Goal: Information Seeking & Learning: Learn about a topic

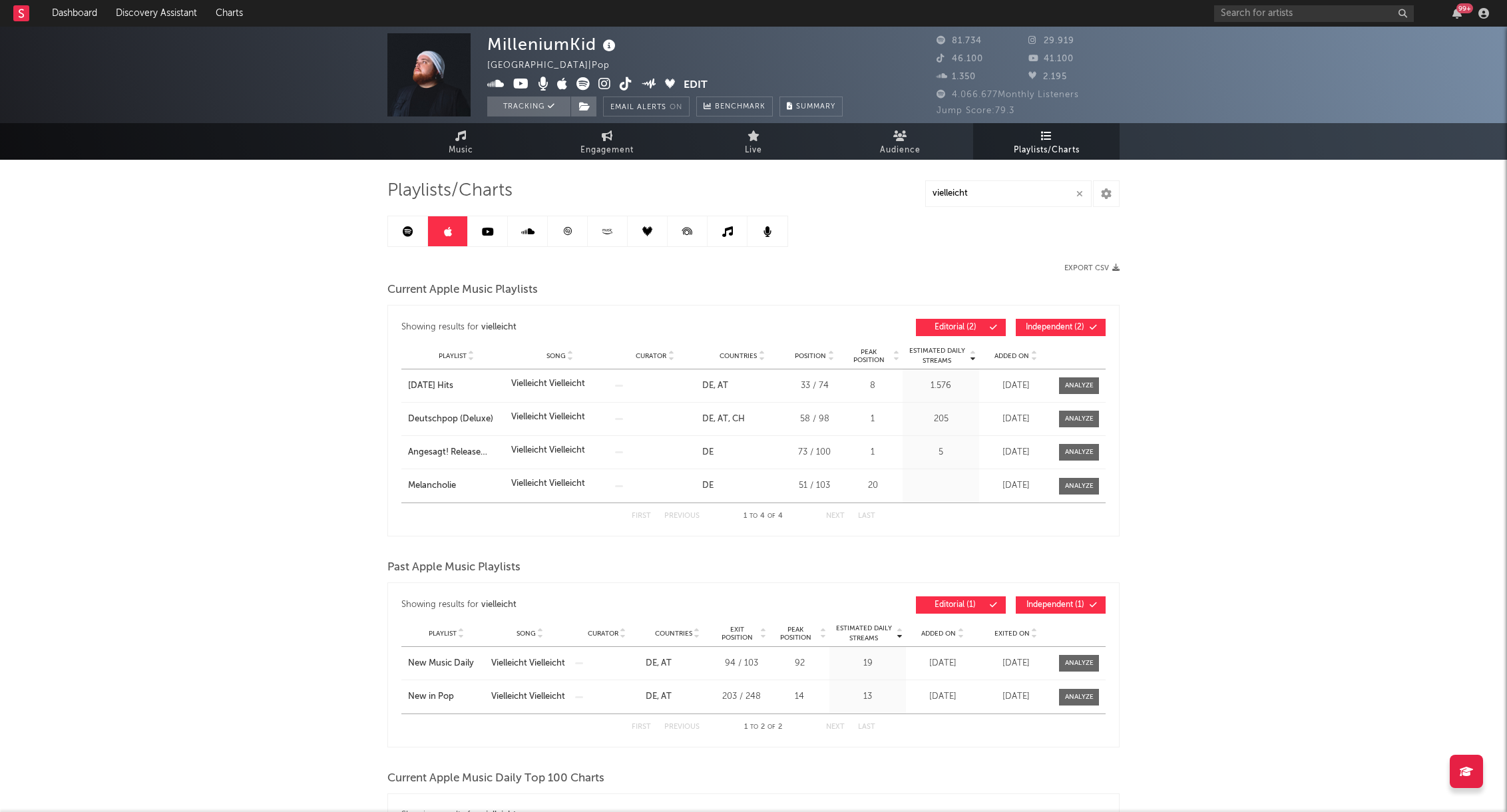
click at [417, 235] on link at bounding box center [408, 231] width 40 height 30
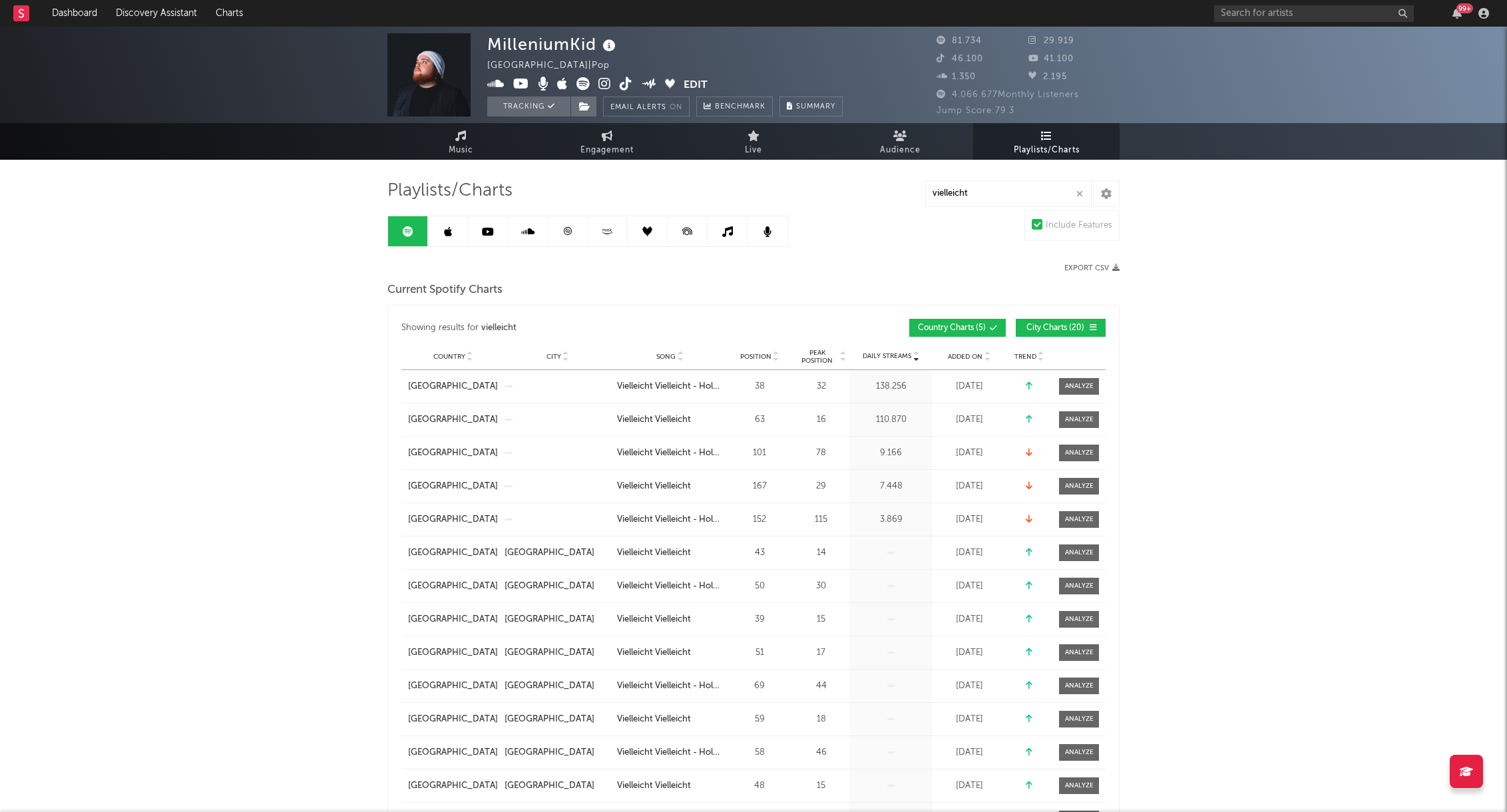
drag, startPoint x: 1046, startPoint y: 326, endPoint x: 1000, endPoint y: 317, distance: 46.9
click at [1046, 327] on span "City Charts ( 20 )" at bounding box center [1055, 328] width 61 height 8
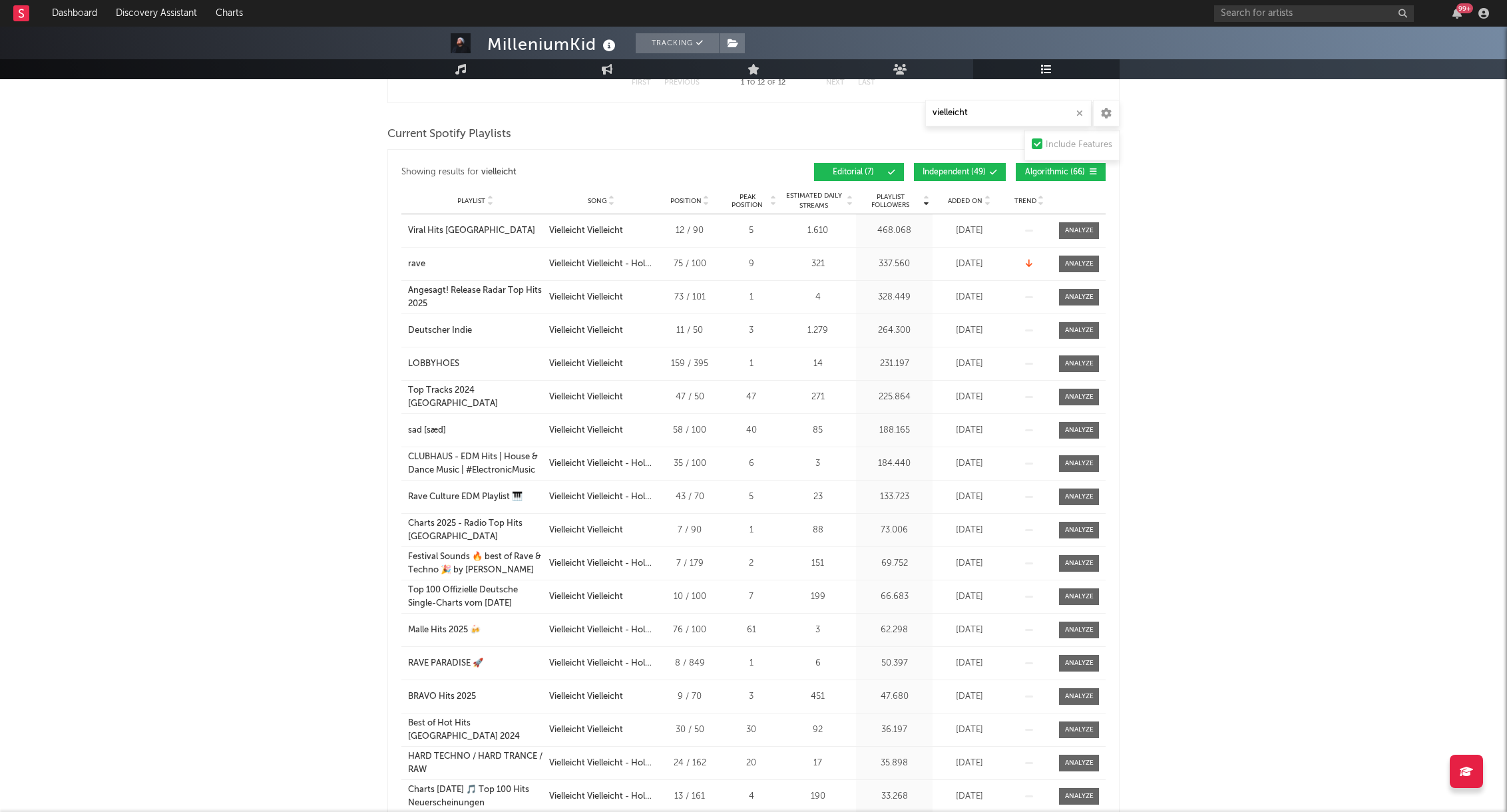
scroll to position [925, 0]
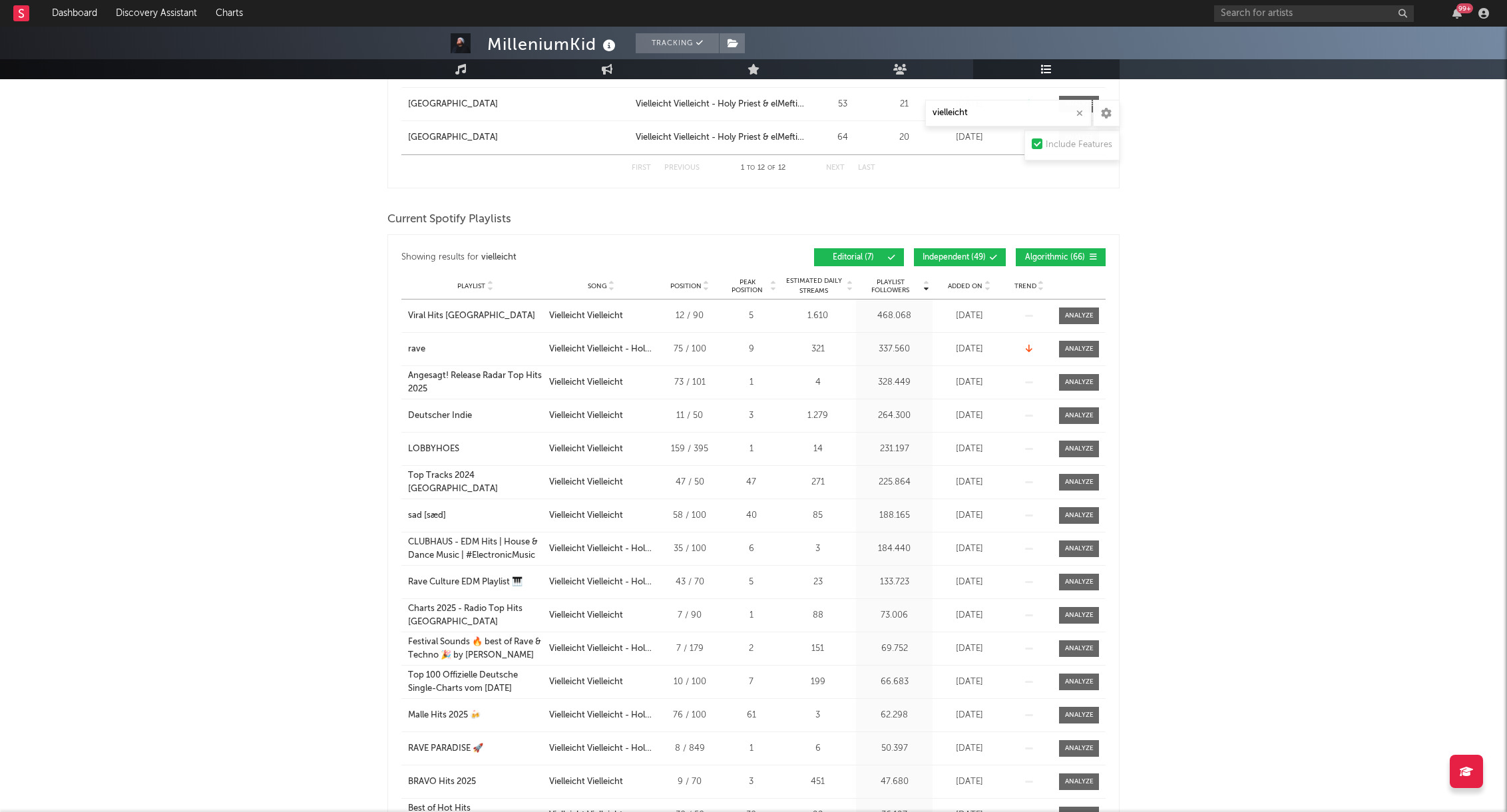
click at [963, 286] on span "Added On" at bounding box center [965, 286] width 34 height 8
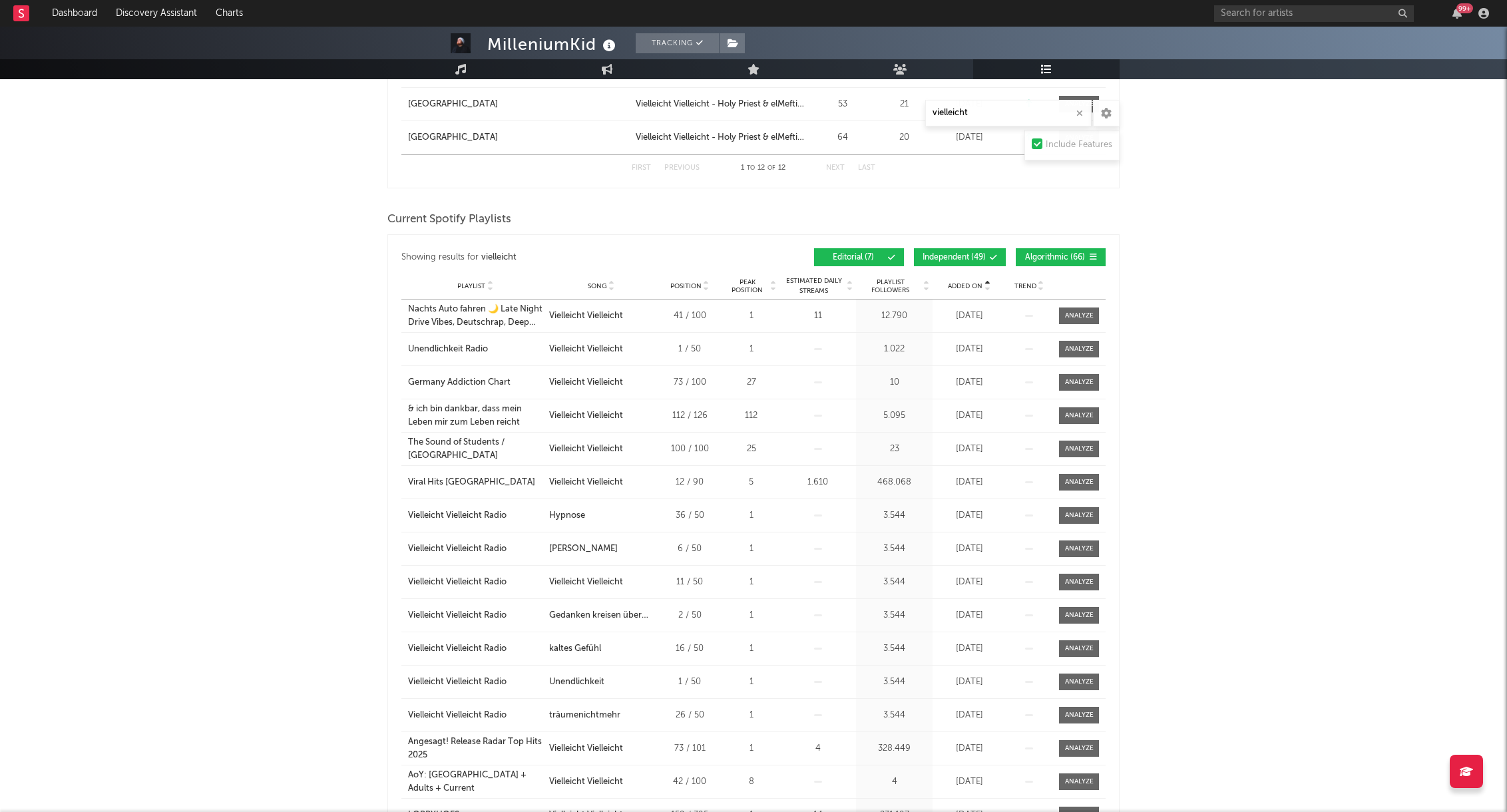
click at [966, 286] on span "Added On" at bounding box center [965, 286] width 34 height 8
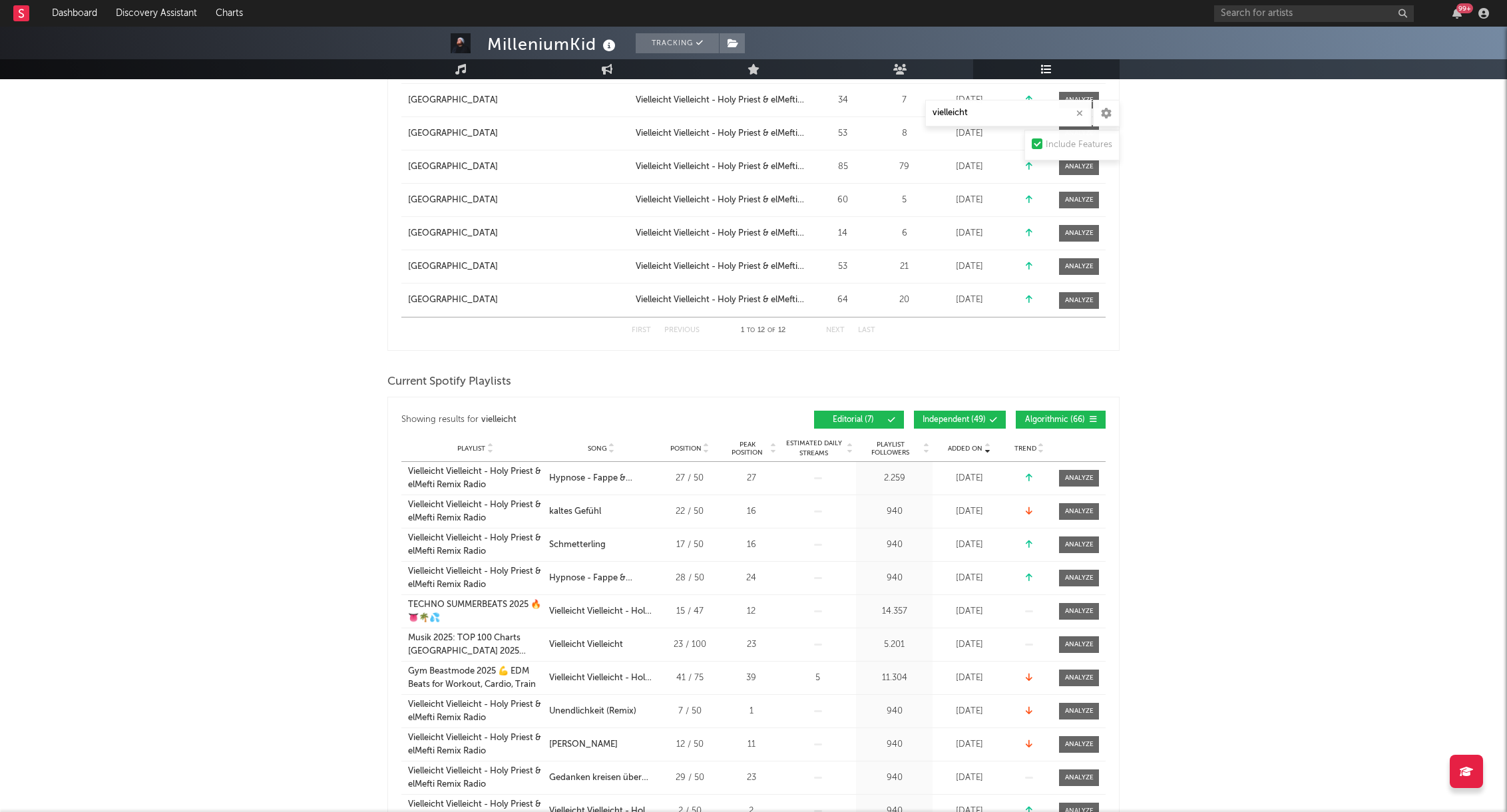
scroll to position [459, 0]
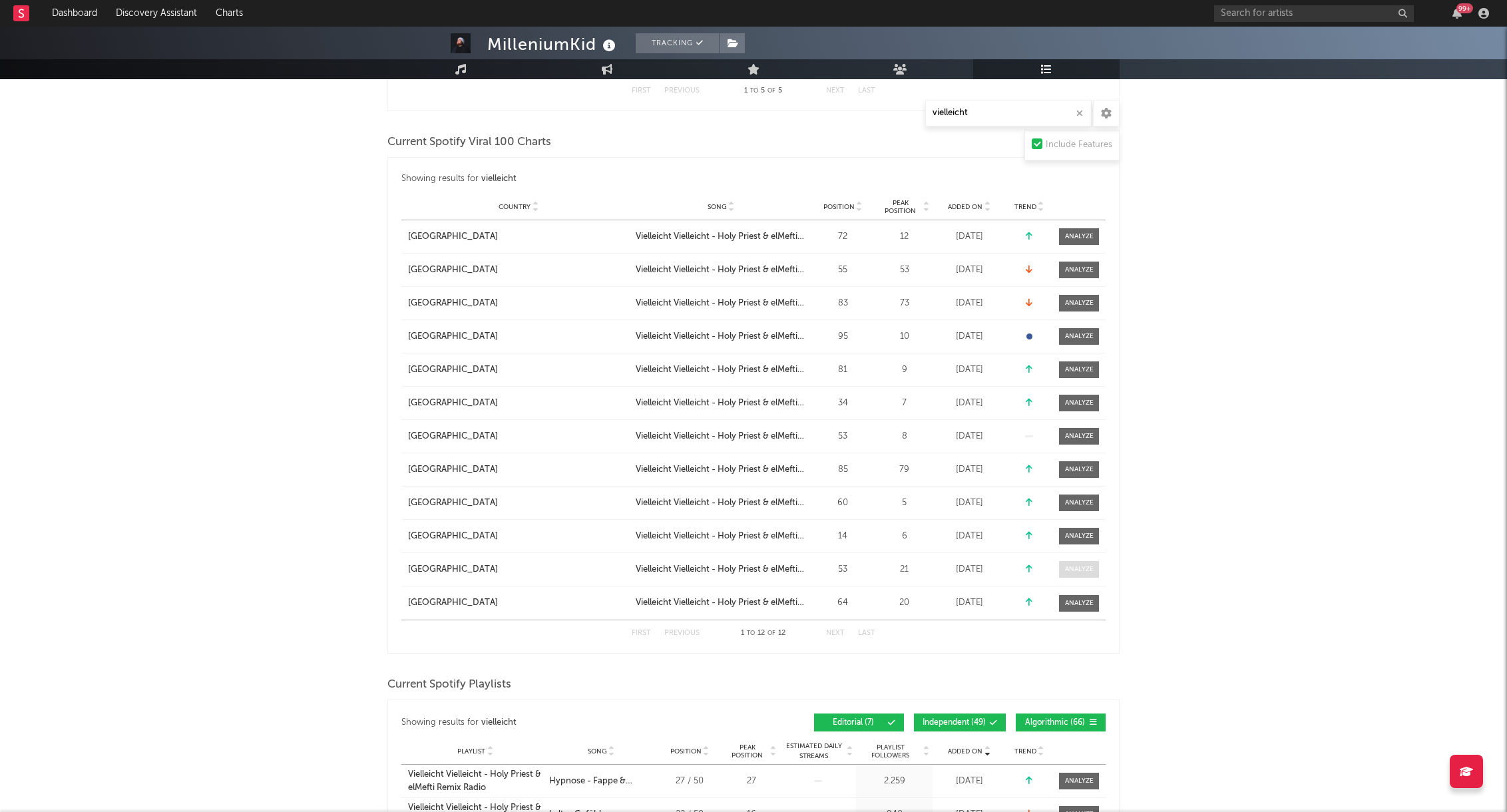
click at [1070, 569] on div at bounding box center [1079, 569] width 29 height 10
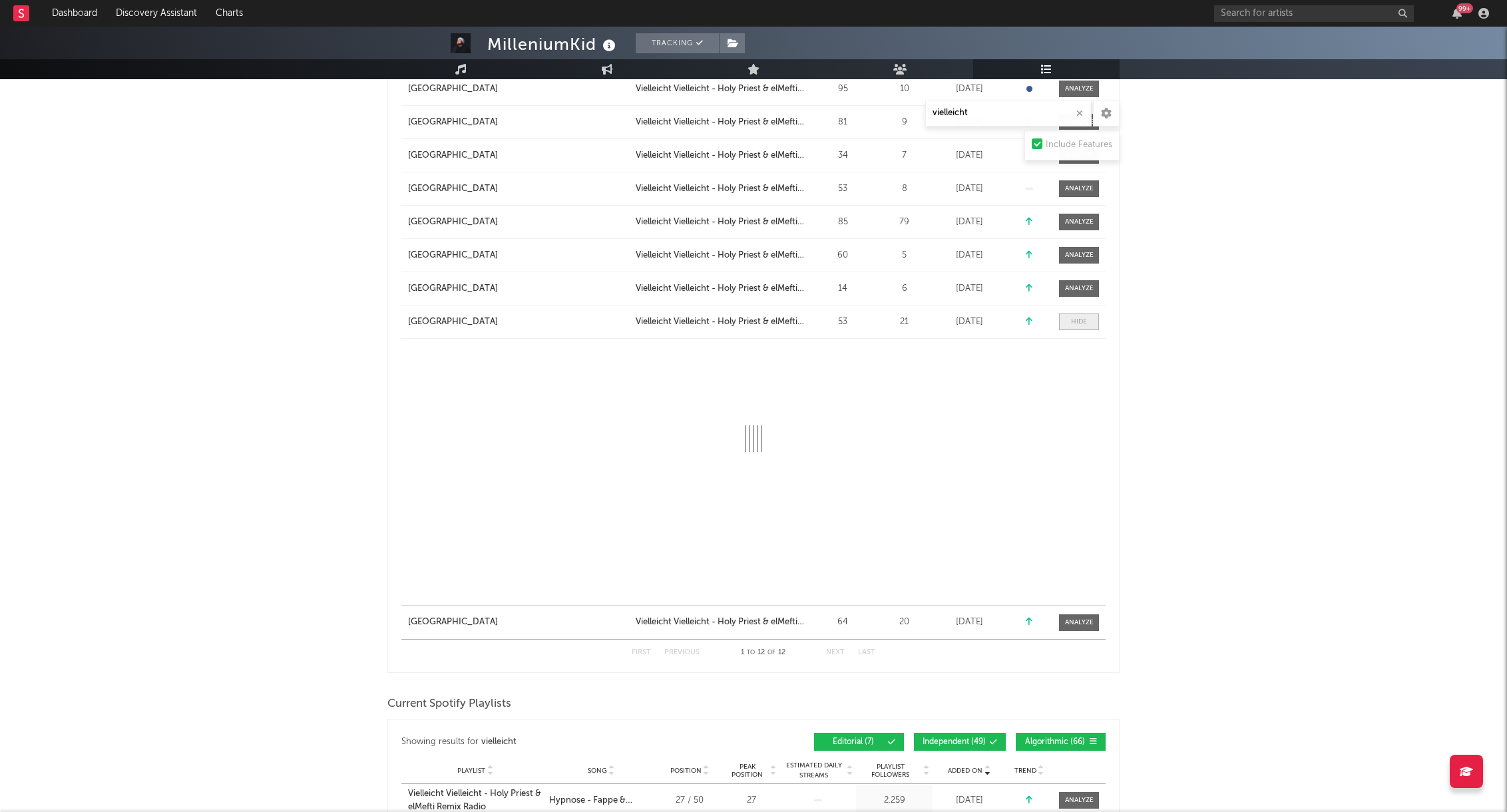
scroll to position [751, 0]
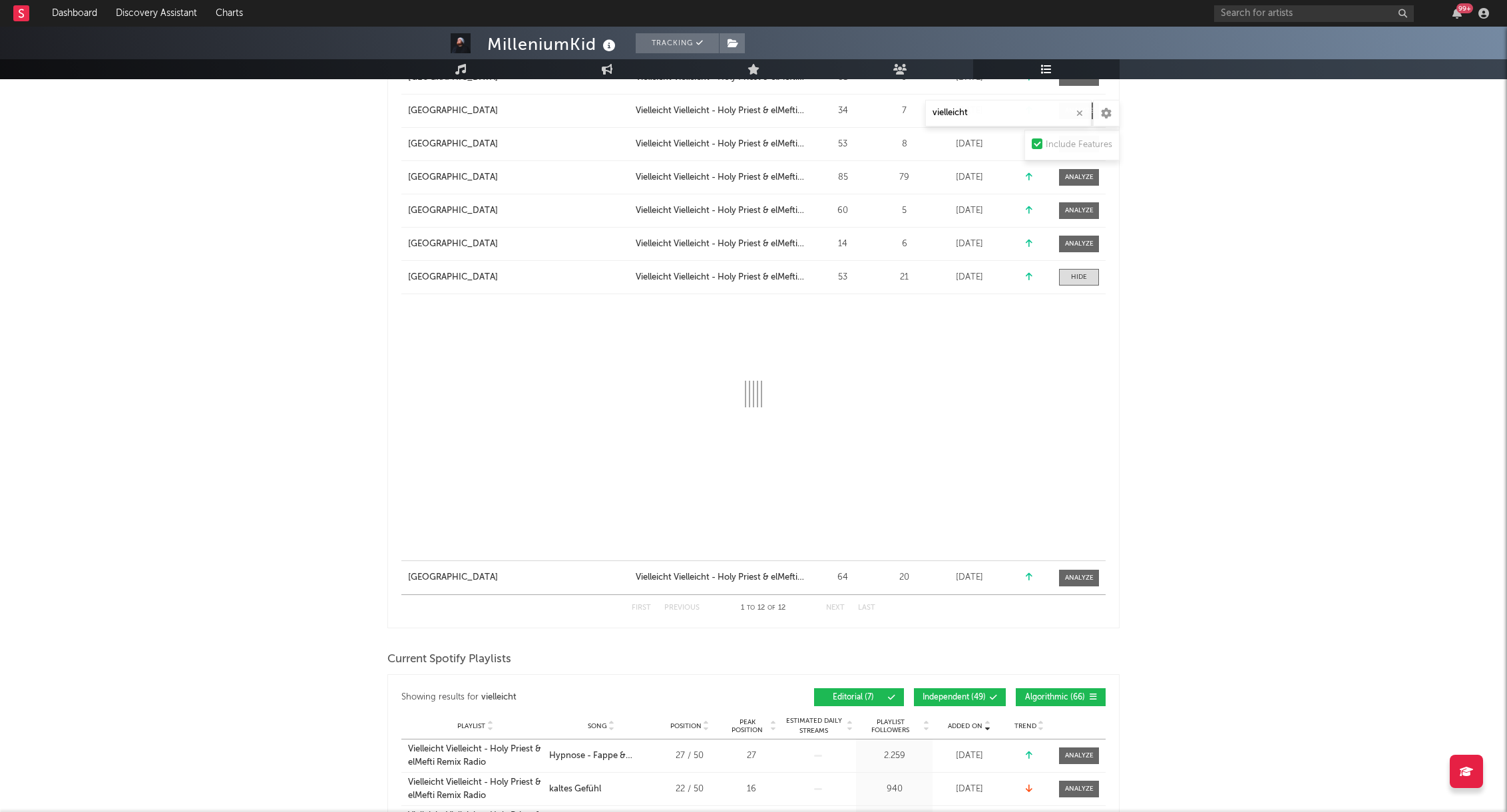
select select "1w"
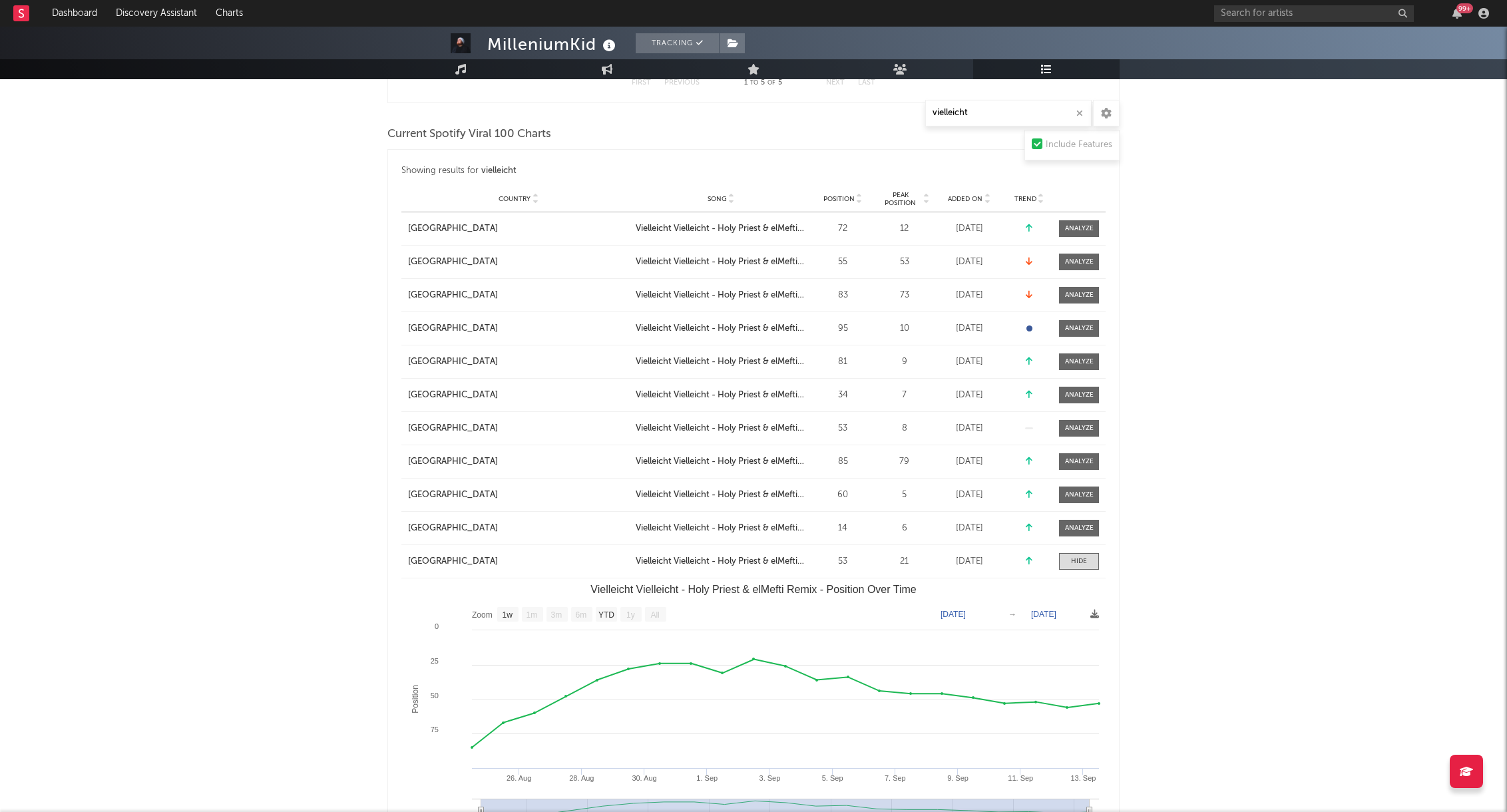
scroll to position [476, 0]
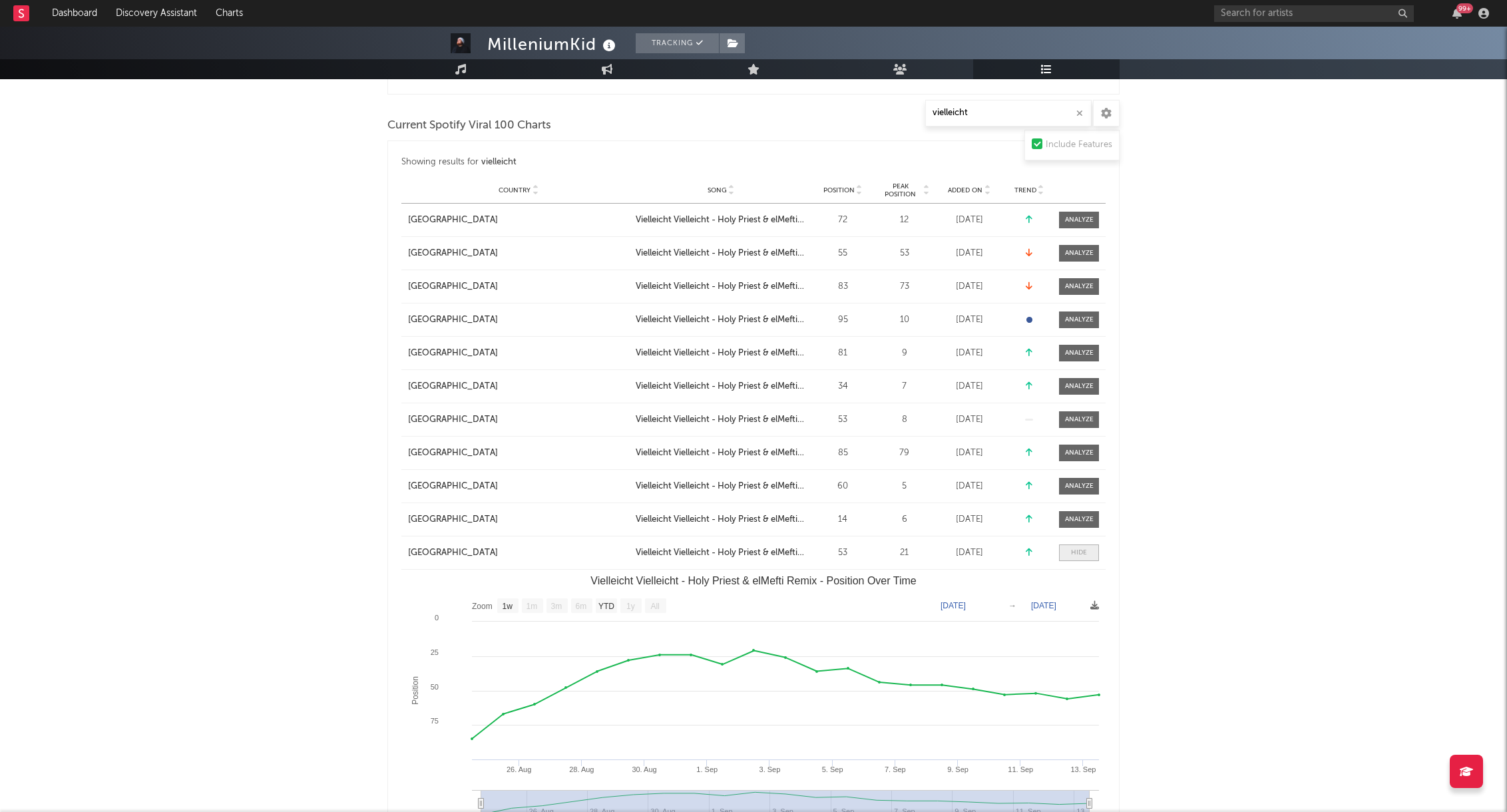
click at [1079, 557] on div at bounding box center [1079, 552] width 16 height 10
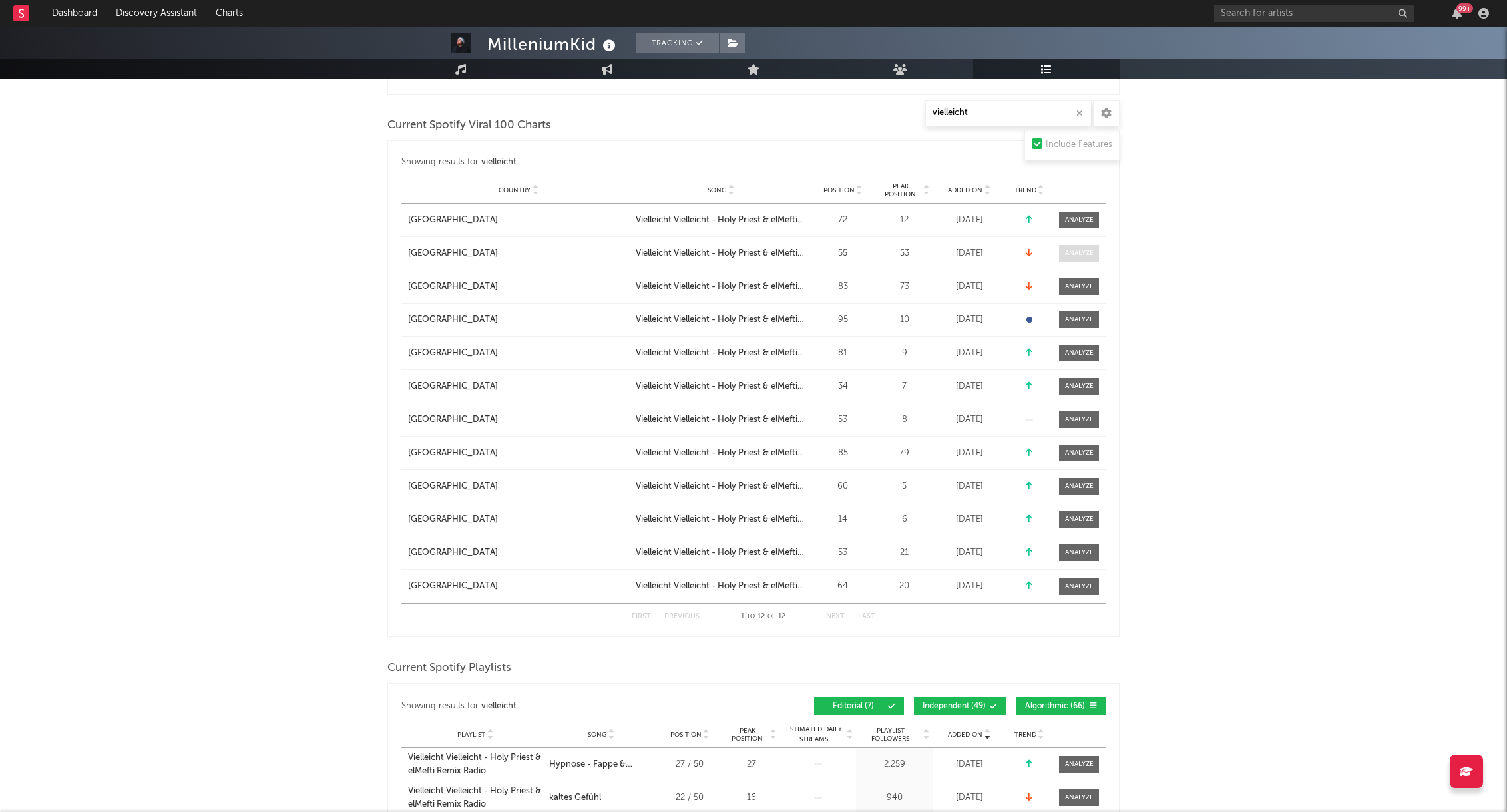
click at [1073, 250] on div at bounding box center [1079, 253] width 29 height 10
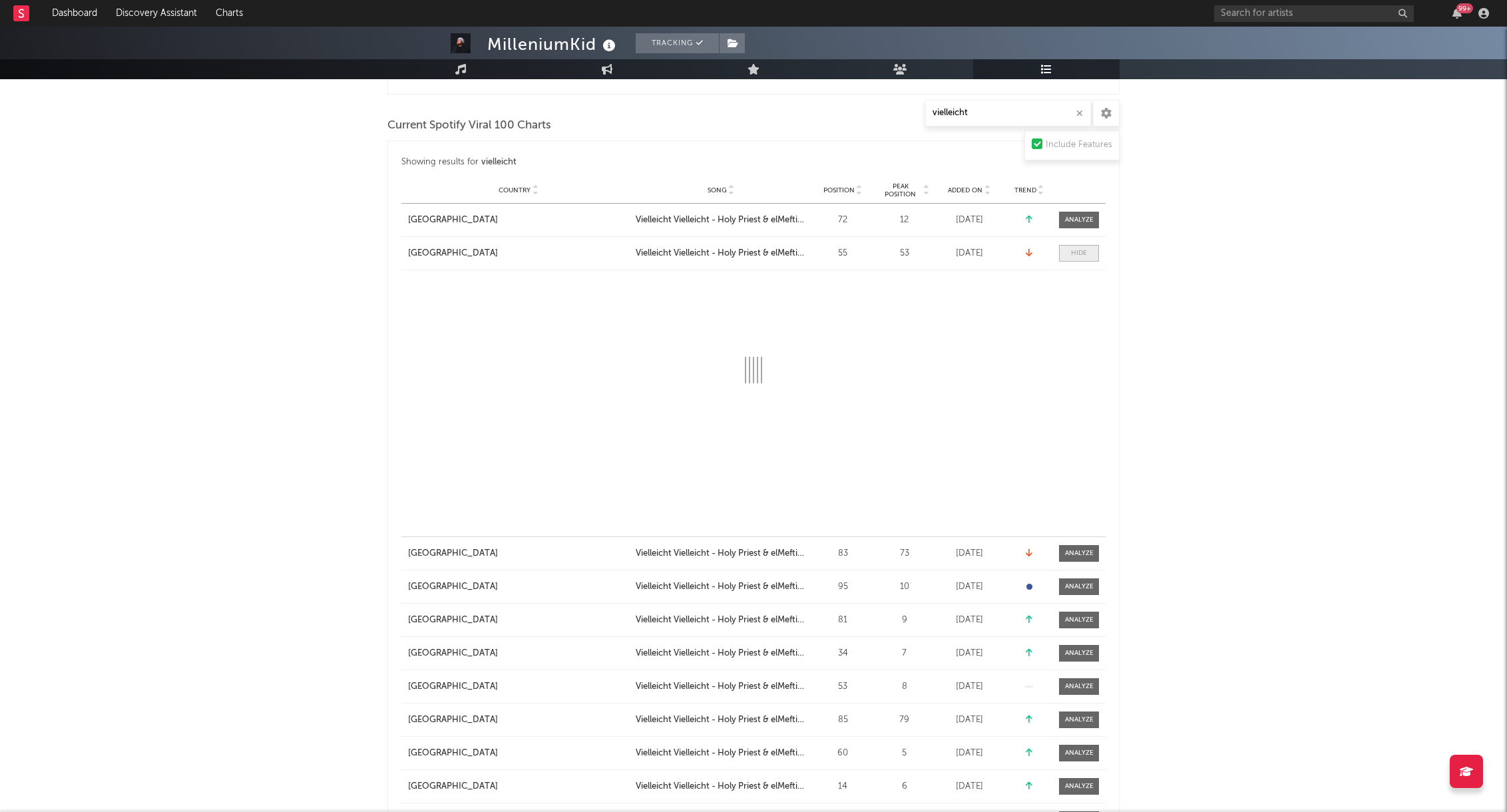
select select "1w"
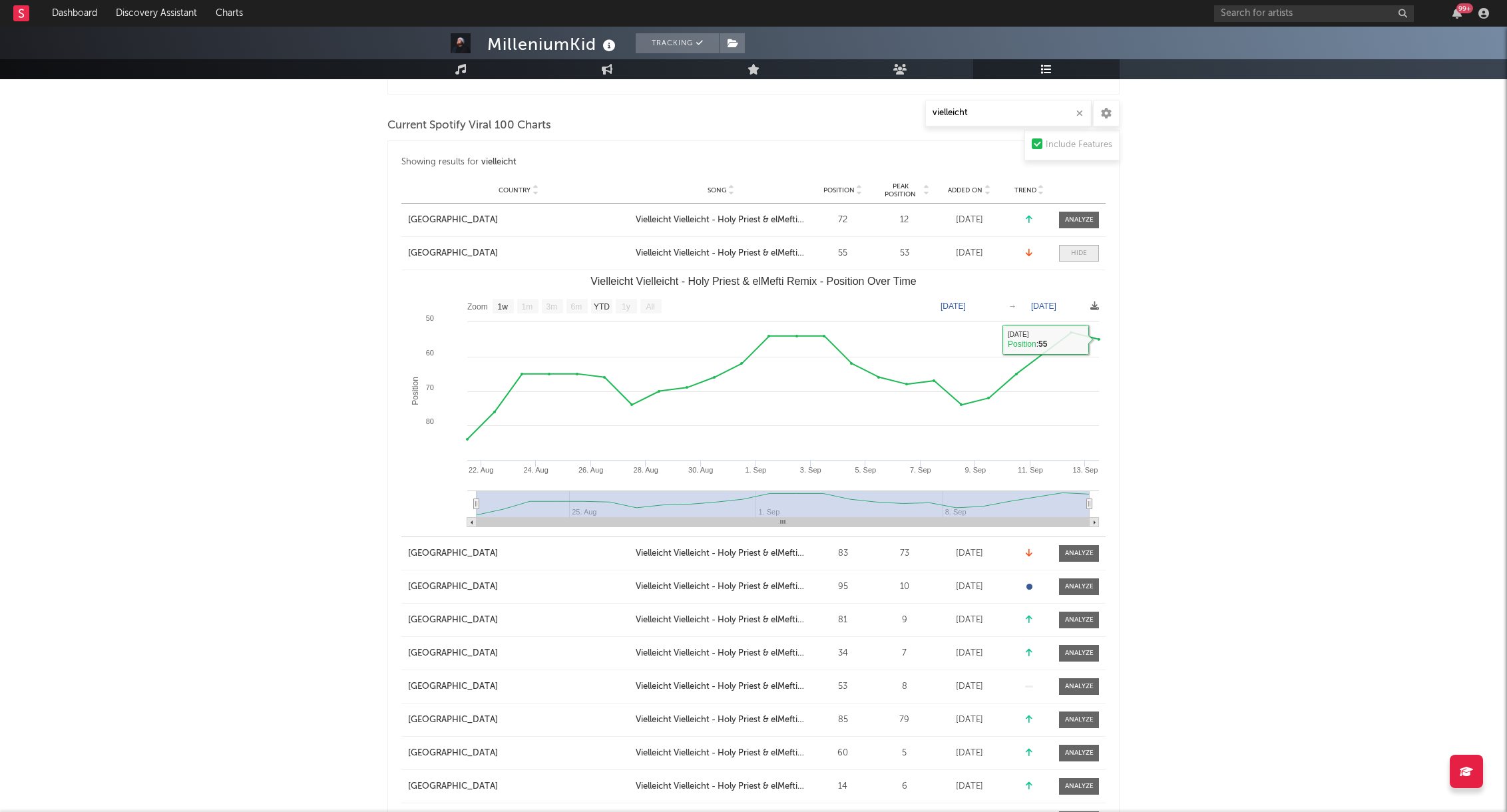
click at [1076, 259] on span at bounding box center [1079, 253] width 40 height 17
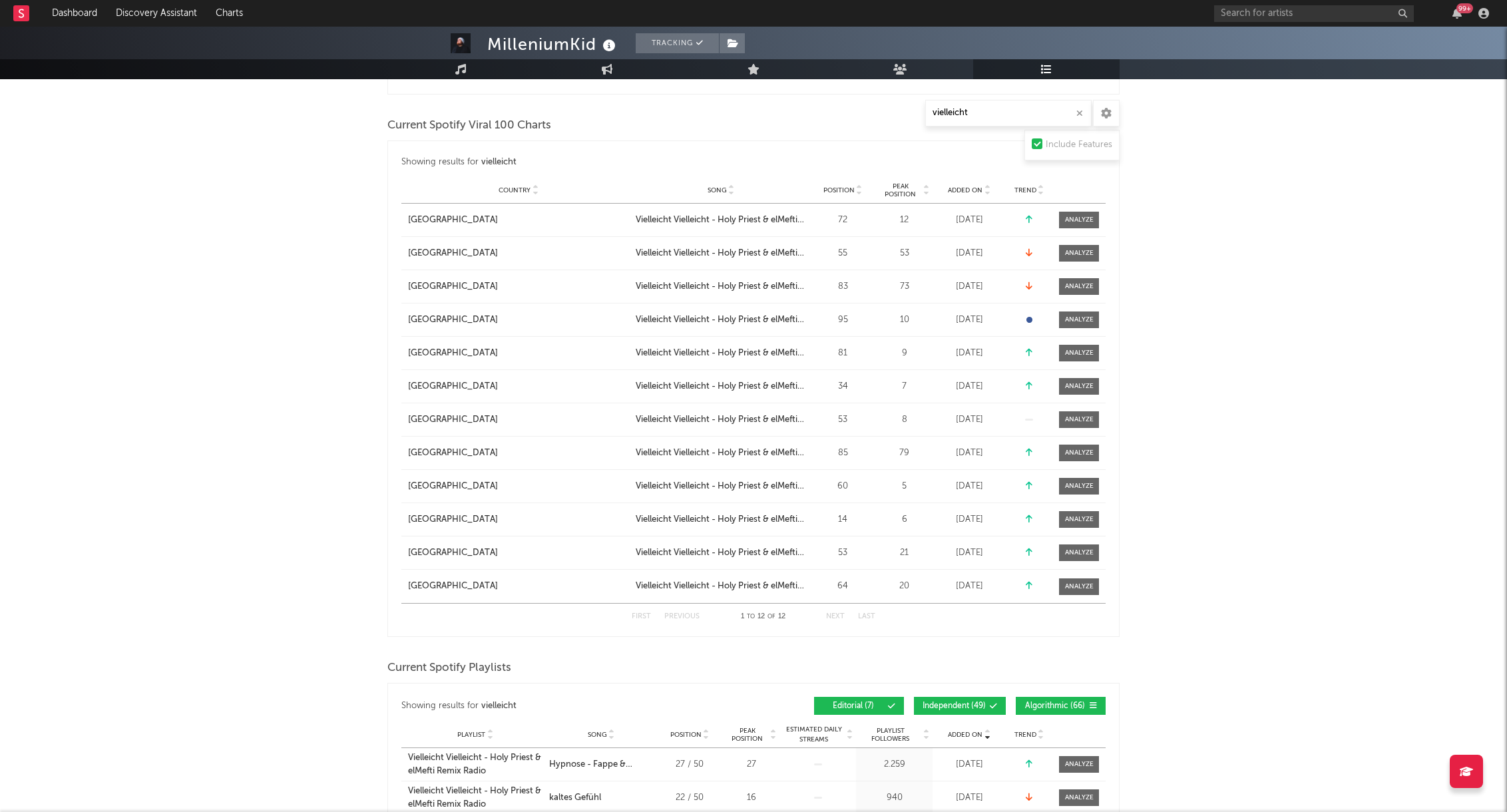
scroll to position [0, 0]
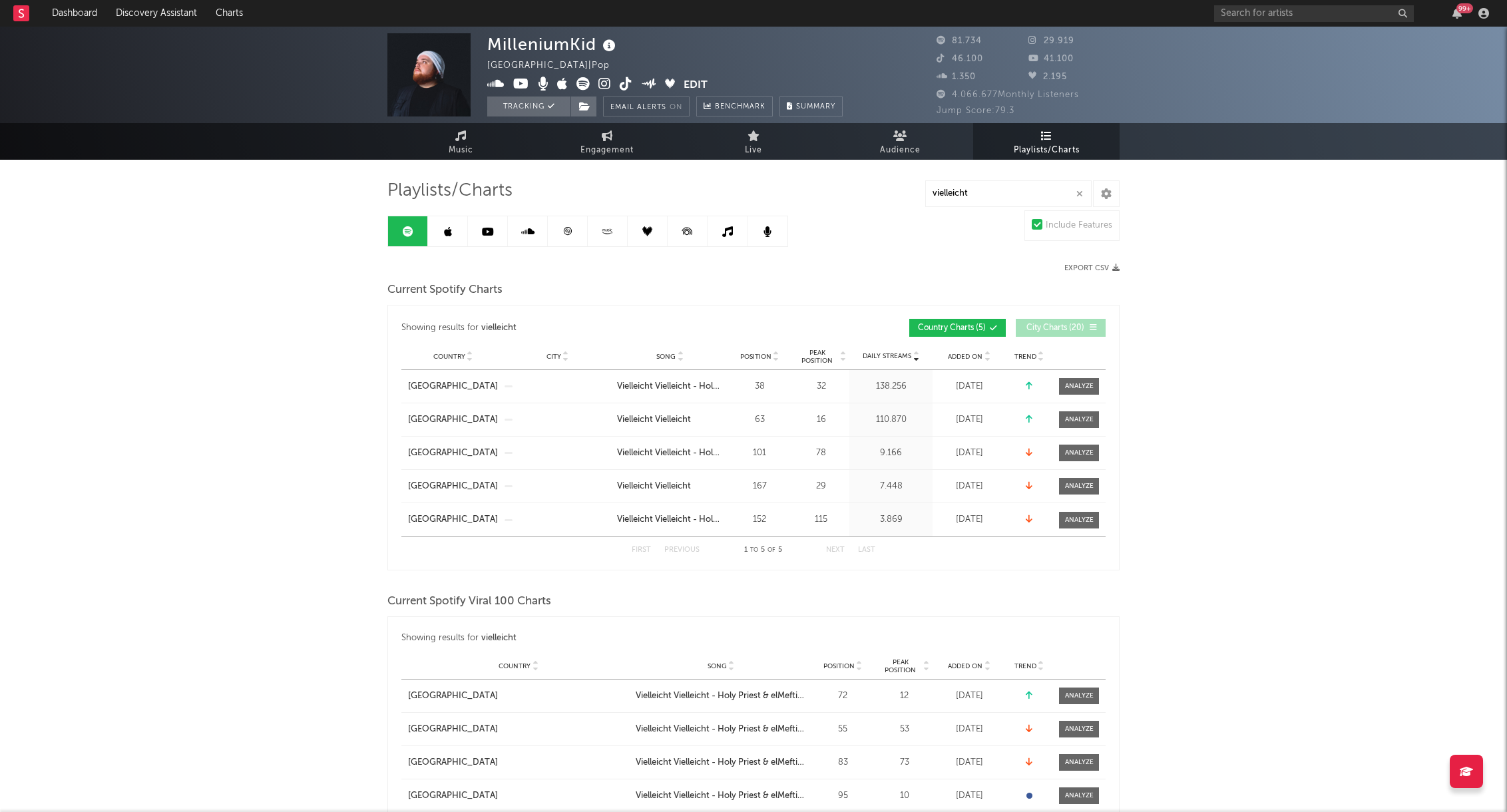
click at [574, 234] on link at bounding box center [567, 231] width 40 height 30
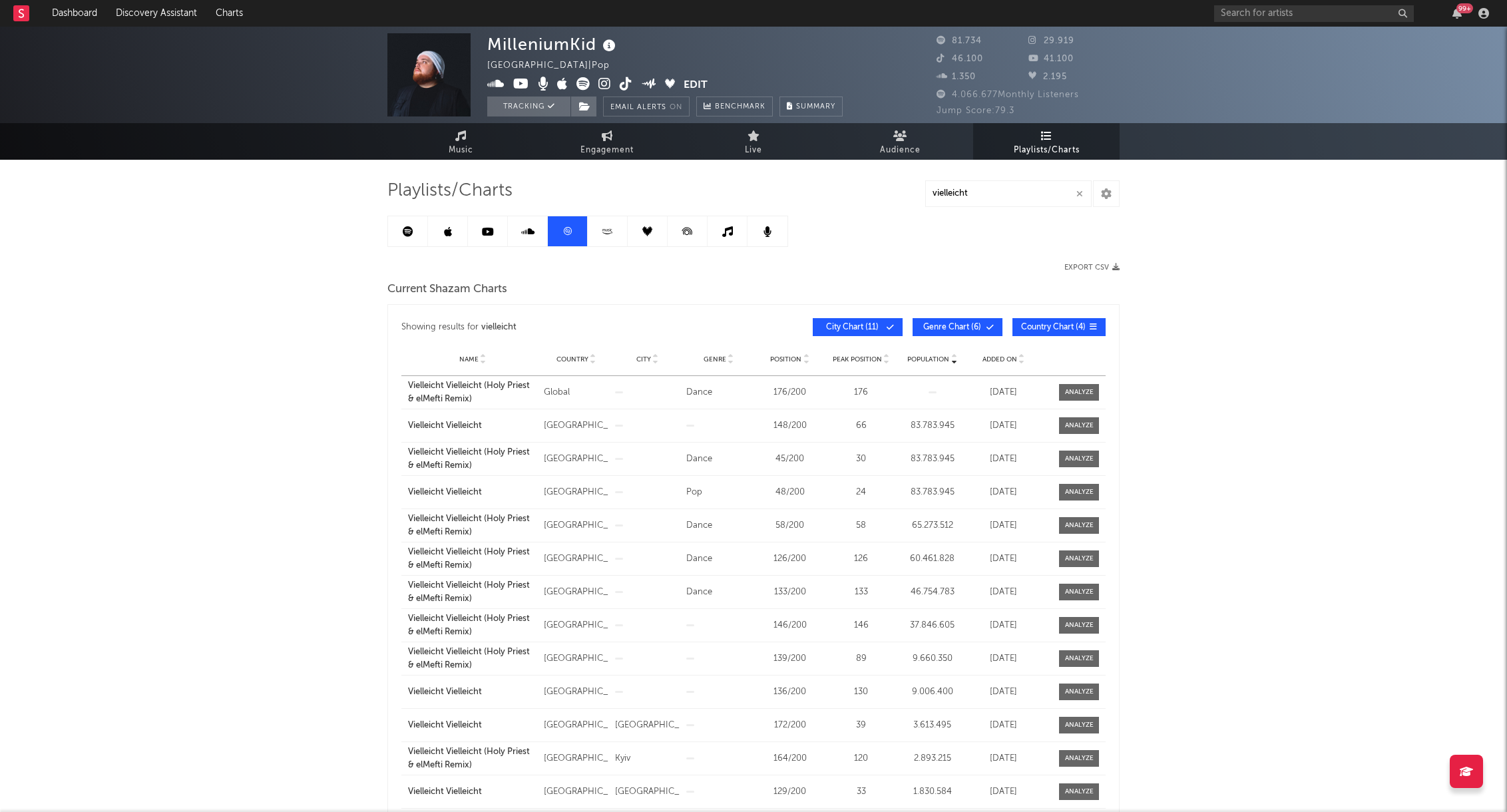
click at [962, 328] on span "Genre Chart ( 6 )" at bounding box center [952, 327] width 61 height 8
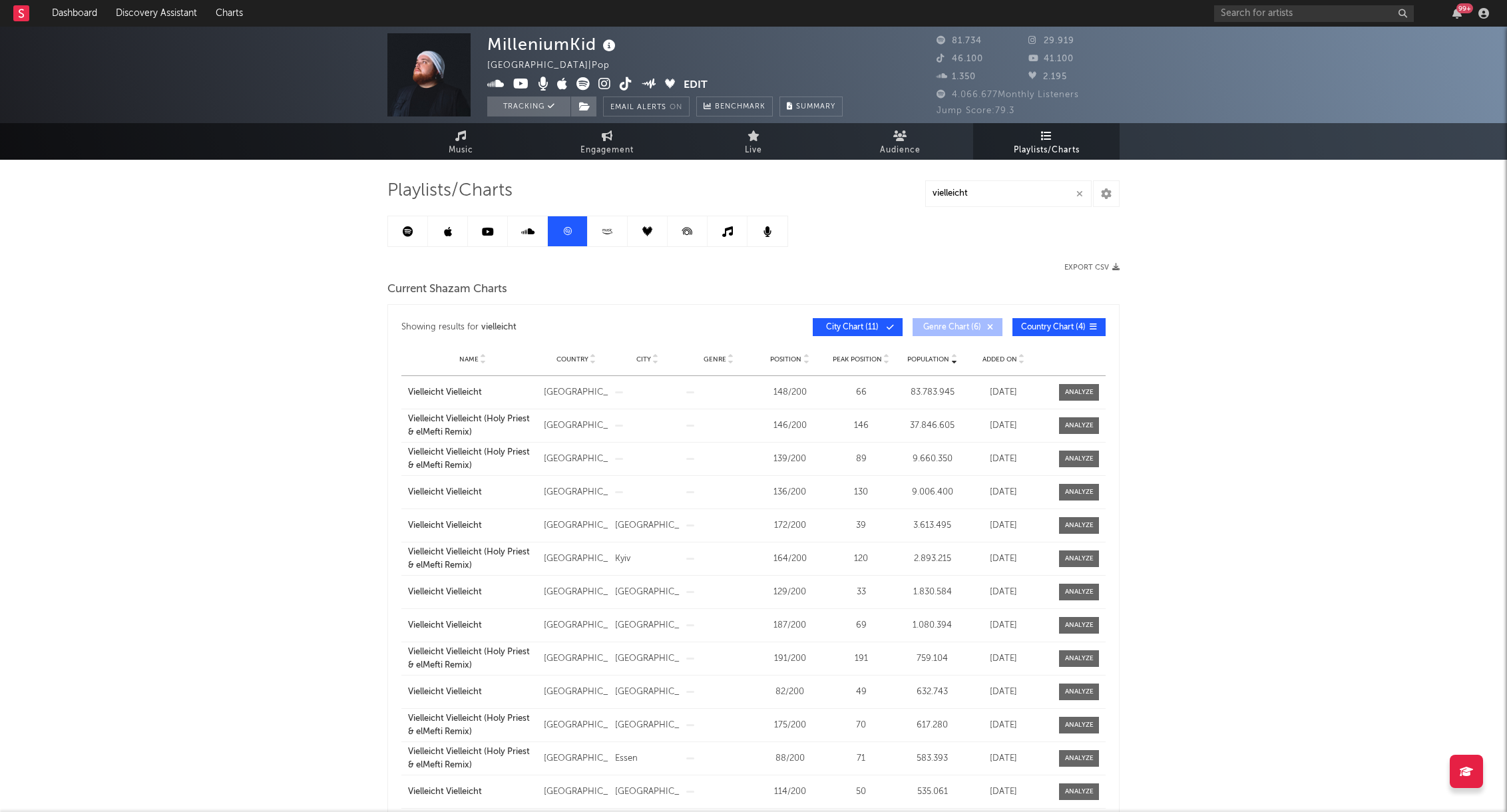
click at [1035, 326] on span "Country Chart ( 4 )" at bounding box center [1052, 327] width 64 height 8
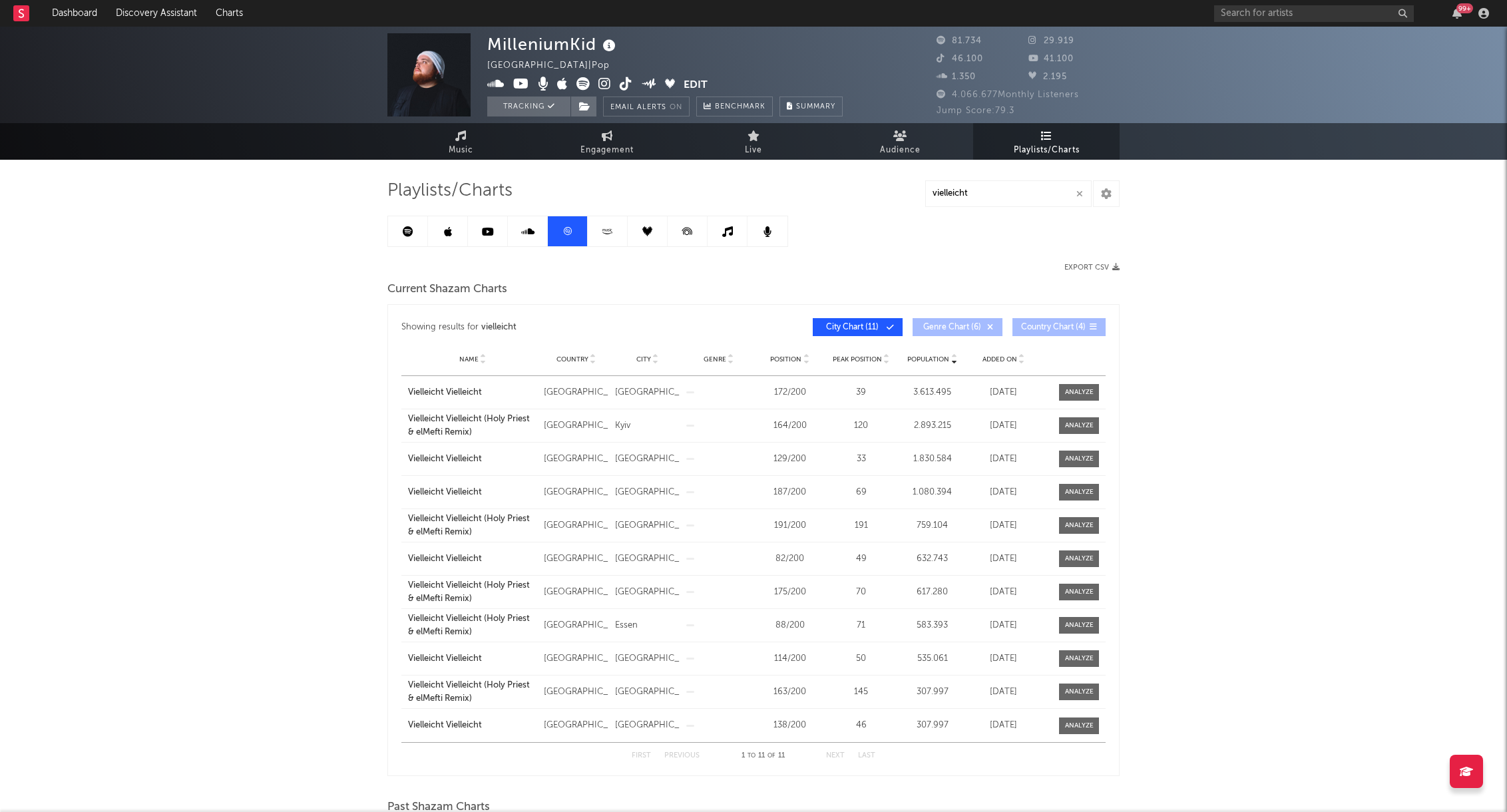
click at [1037, 326] on span "Country Chart ( 4 )" at bounding box center [1052, 327] width 64 height 8
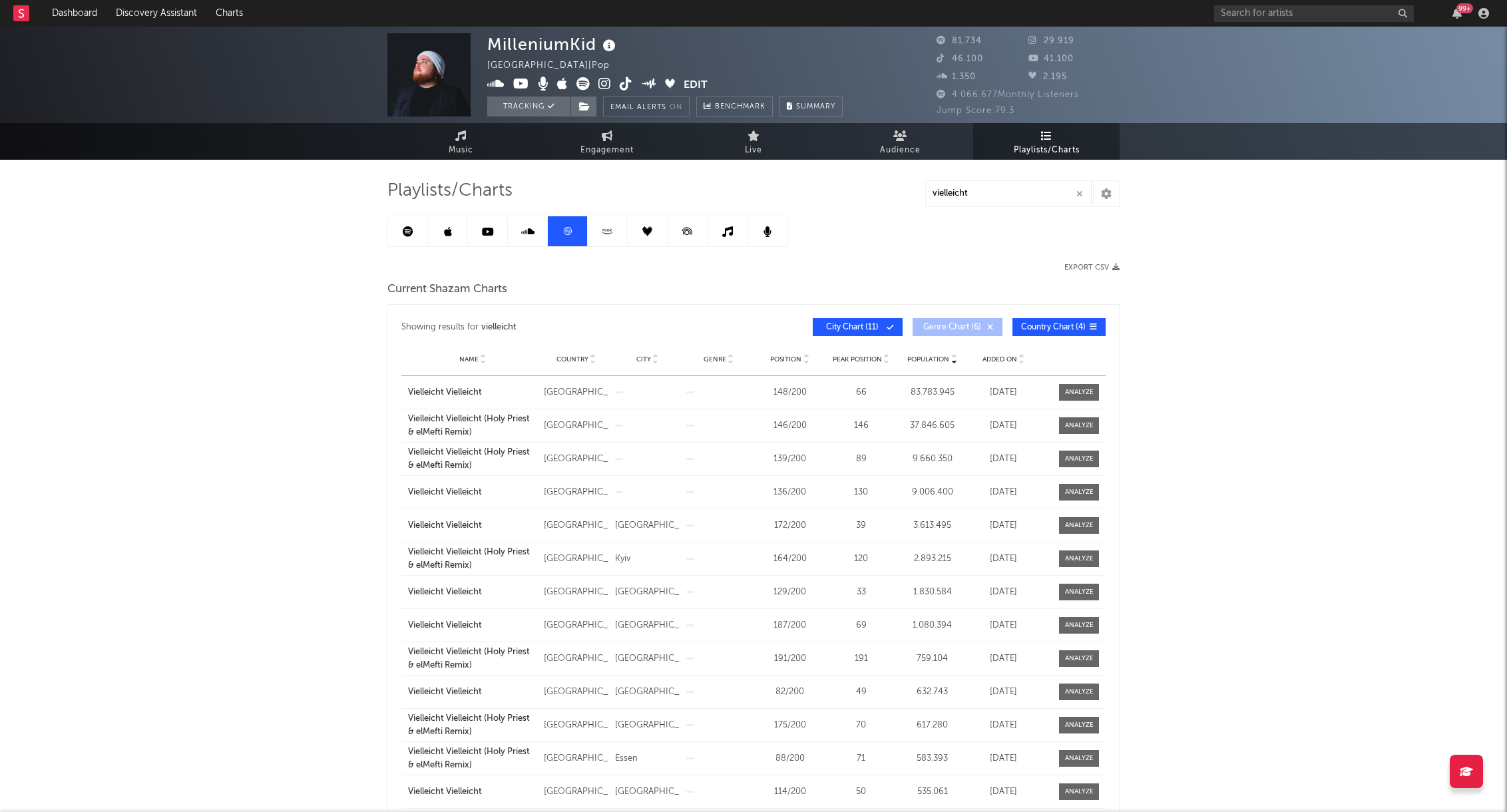
click at [846, 327] on span "City Chart ( 11 )" at bounding box center [852, 327] width 61 height 8
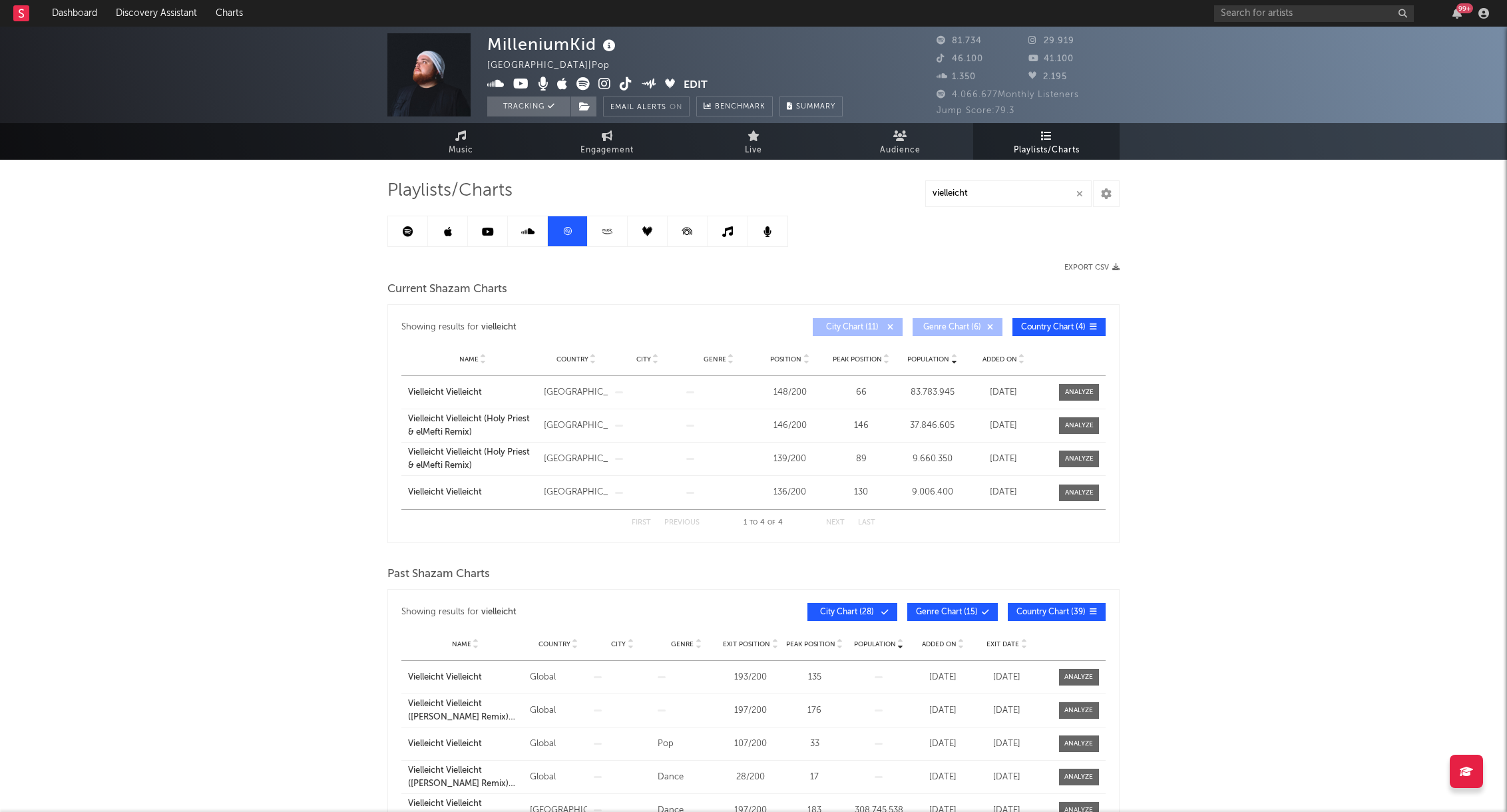
click at [965, 327] on span "Genre Chart ( 6 )" at bounding box center [952, 327] width 61 height 8
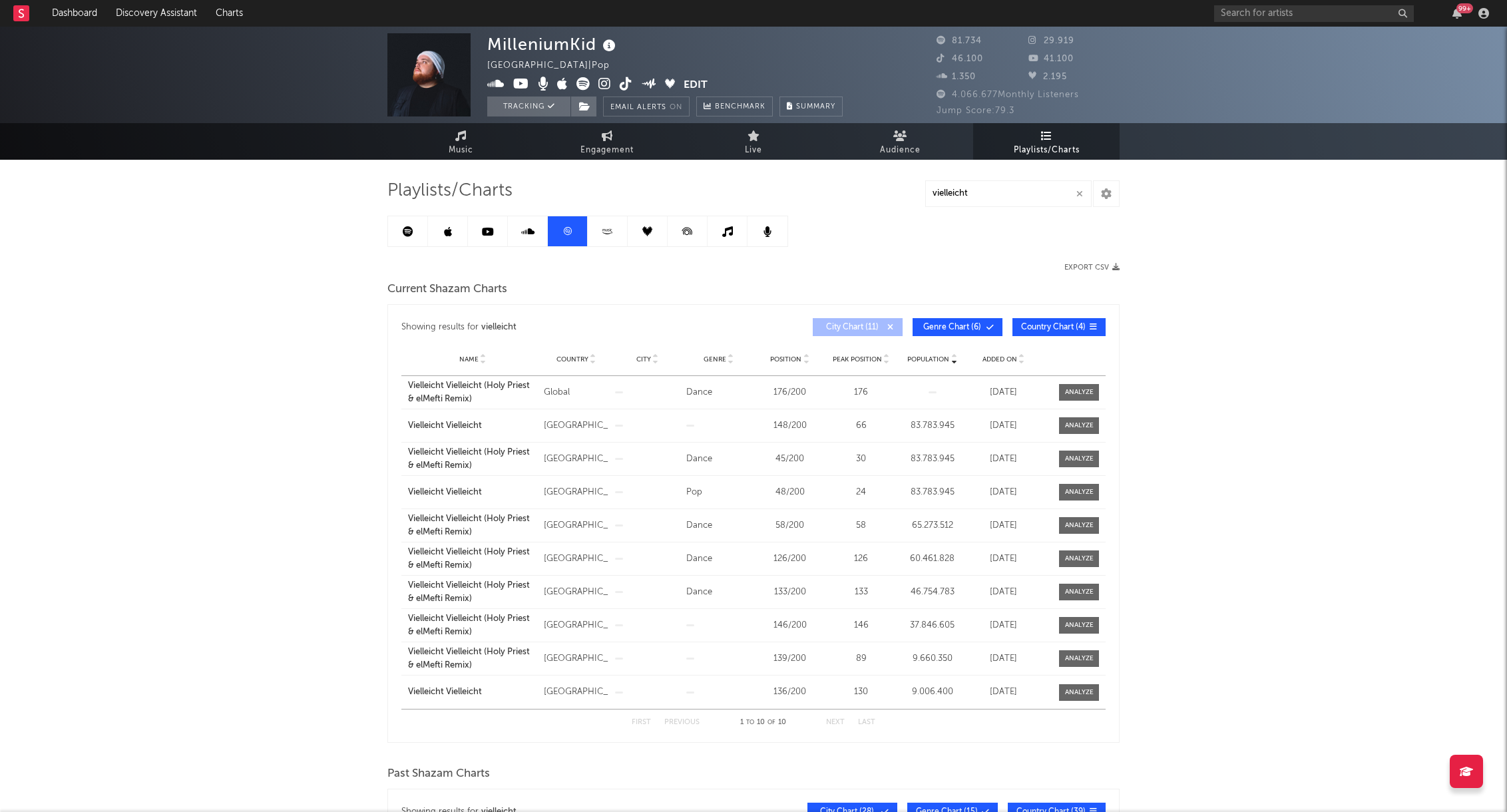
click at [476, 358] on span "Name" at bounding box center [468, 359] width 20 height 8
click at [468, 359] on span "Name" at bounding box center [468, 359] width 20 height 8
click at [1074, 428] on div at bounding box center [1079, 426] width 29 height 10
select select "3m"
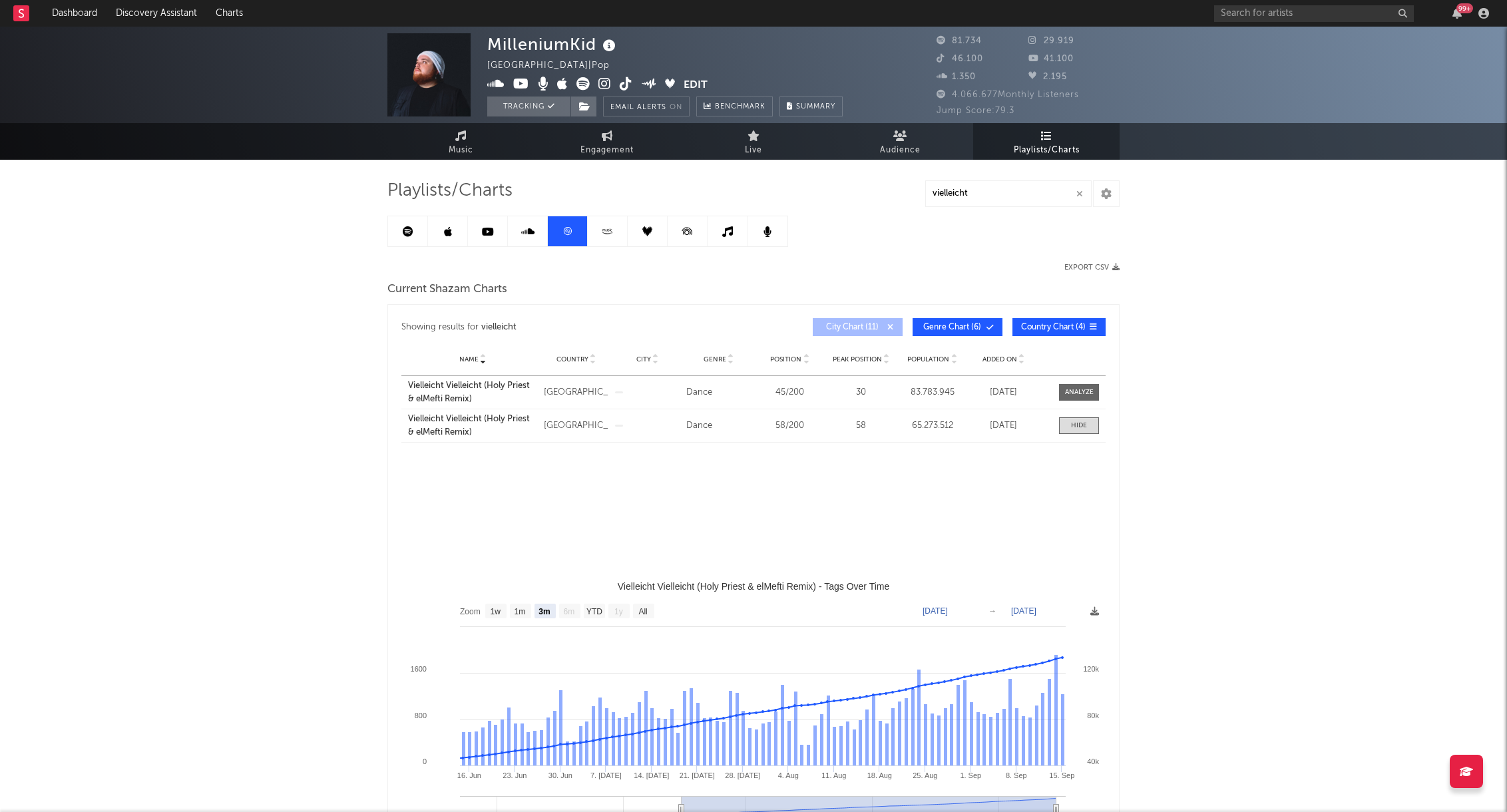
select select "All"
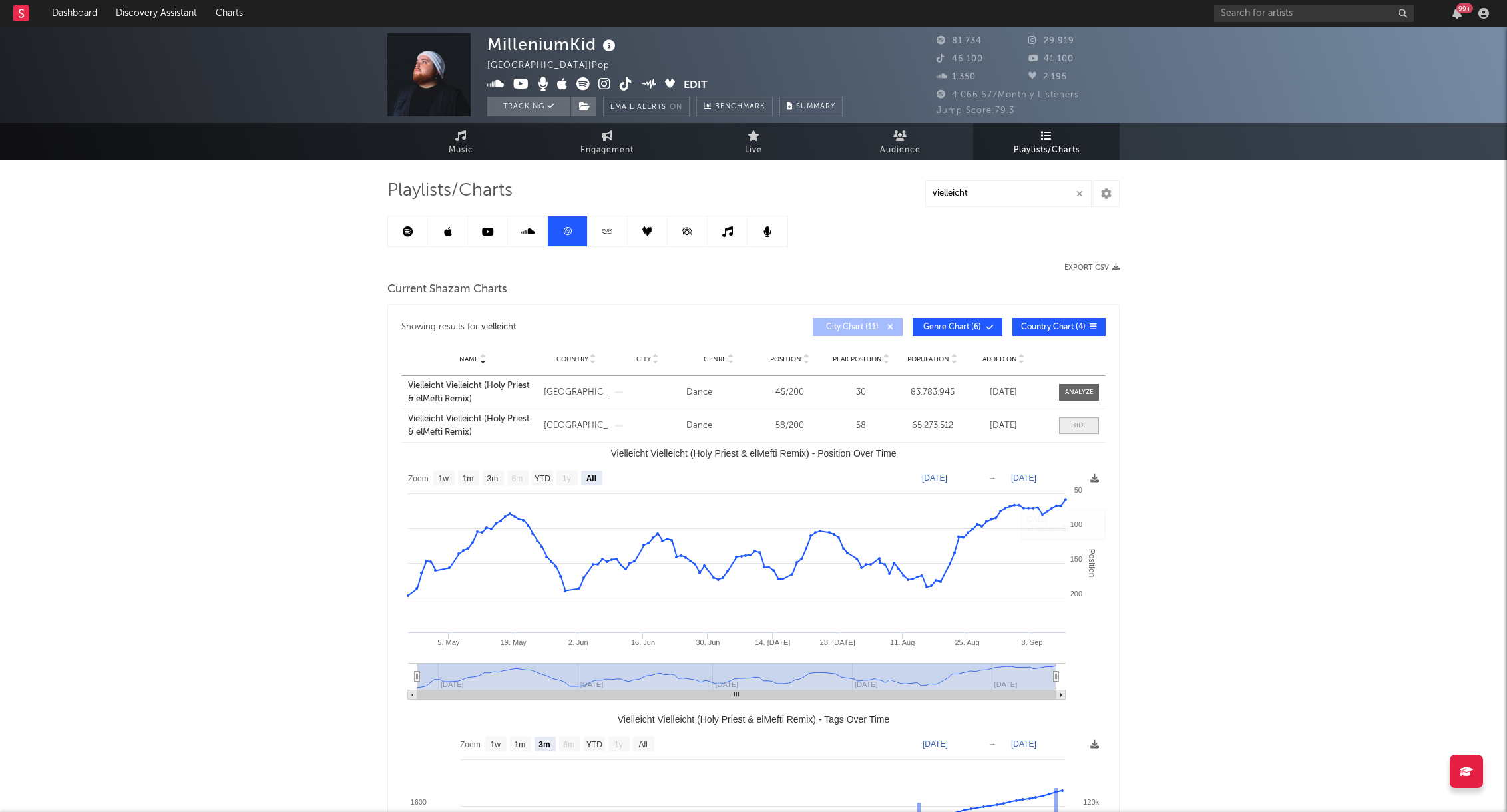
click at [1087, 426] on div at bounding box center [1079, 426] width 16 height 10
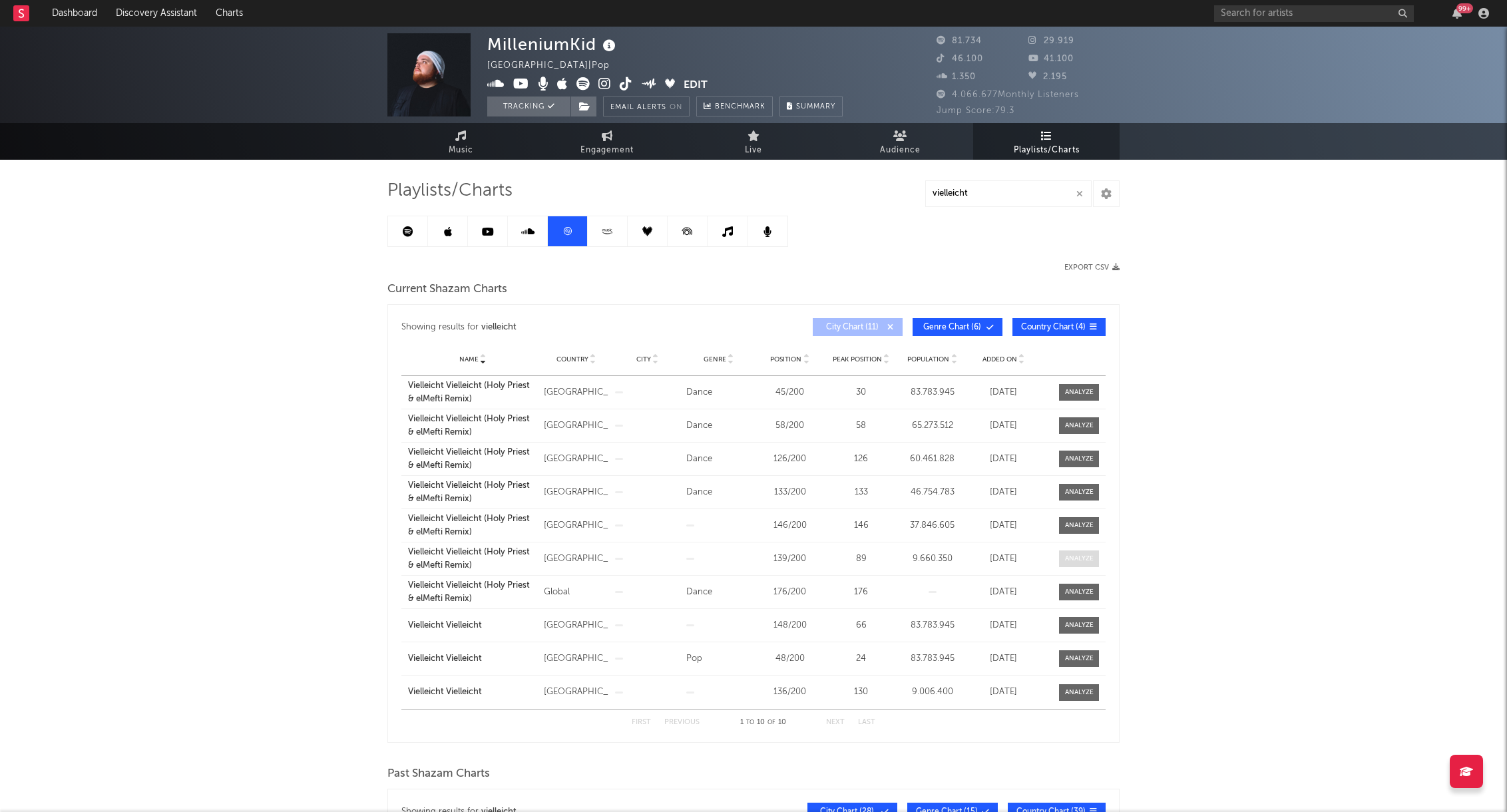
click at [1076, 559] on div at bounding box center [1079, 559] width 29 height 10
select select "3m"
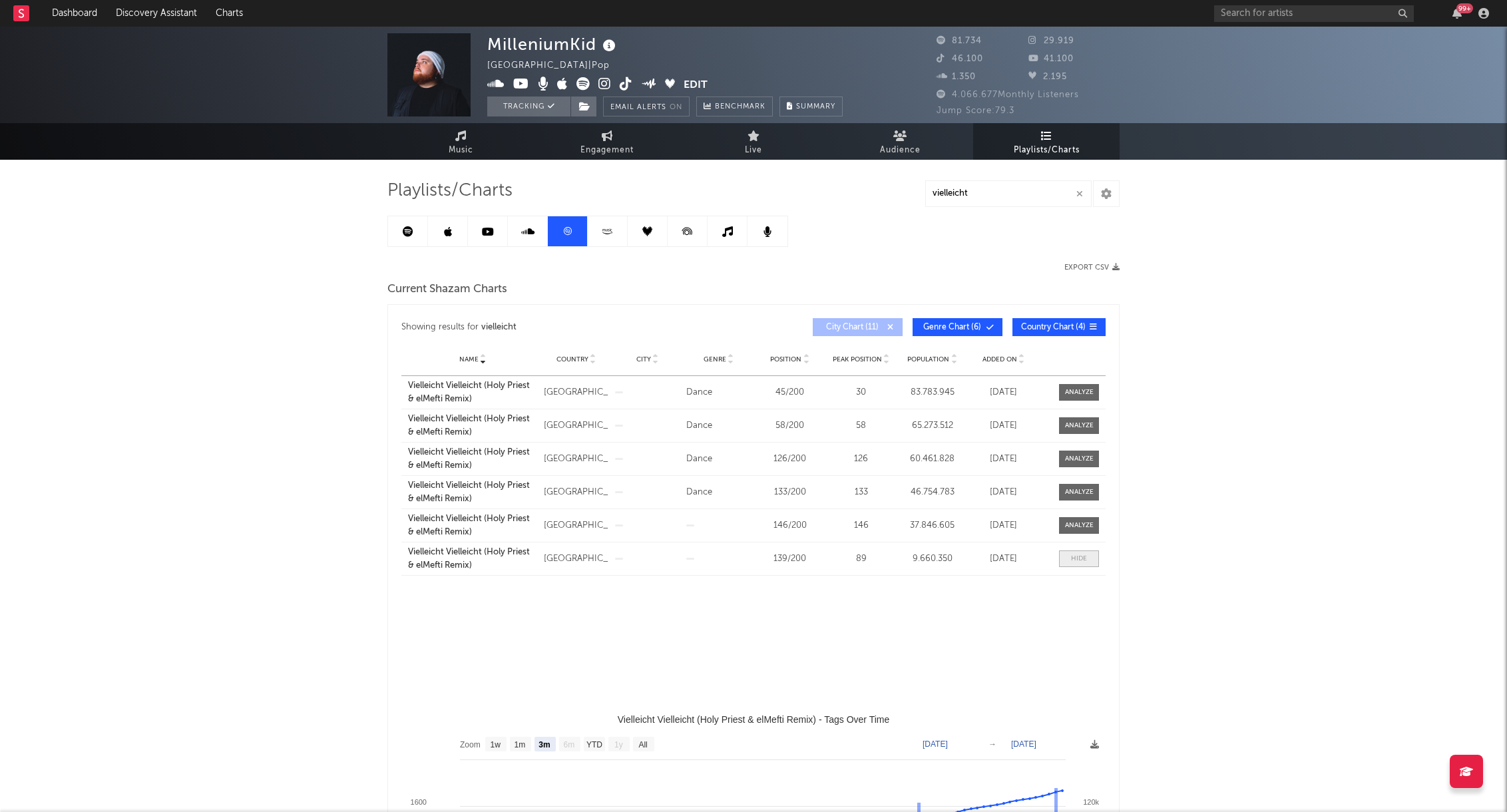
select select "All"
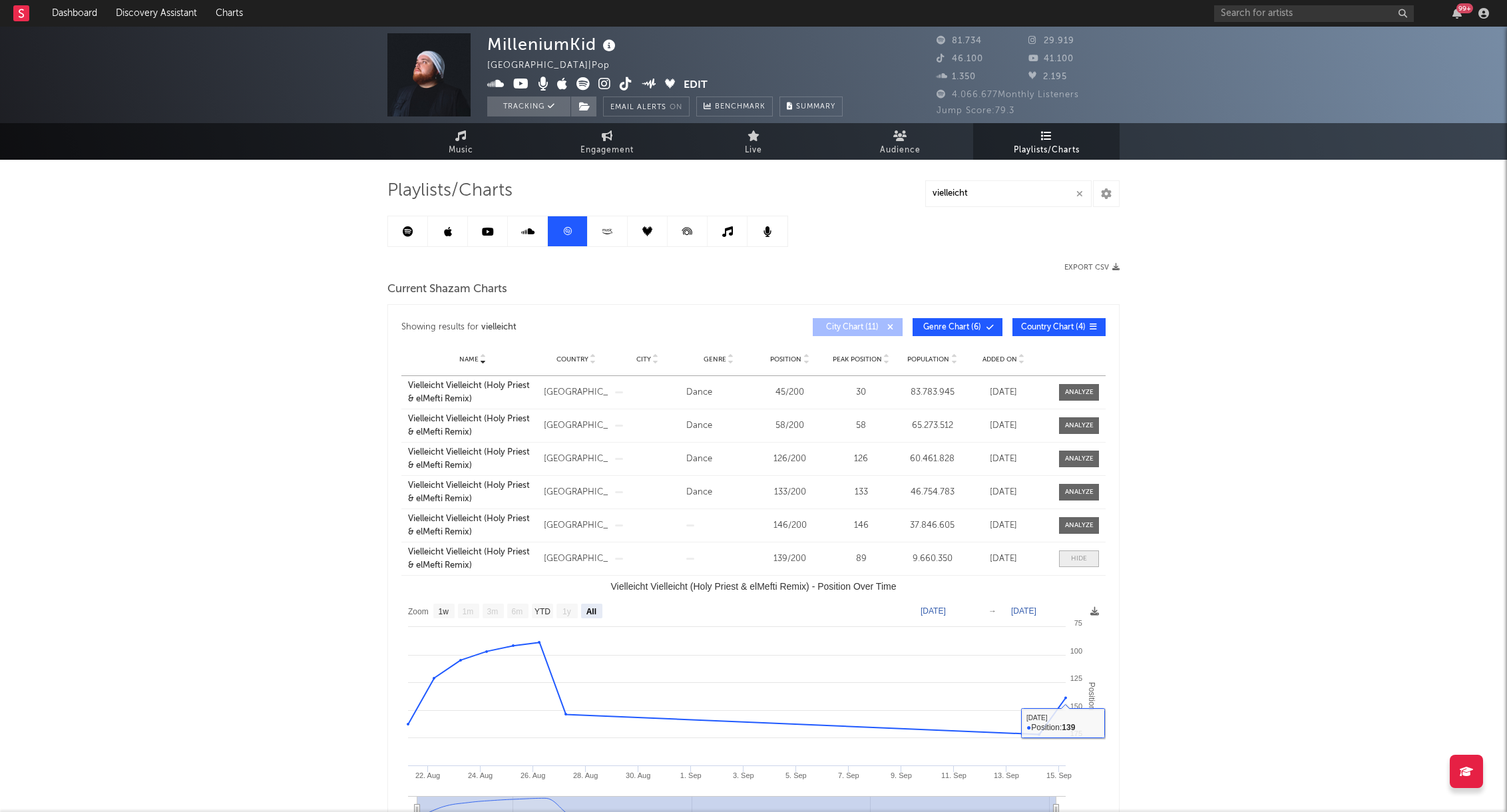
click at [1079, 564] on span at bounding box center [1079, 559] width 40 height 17
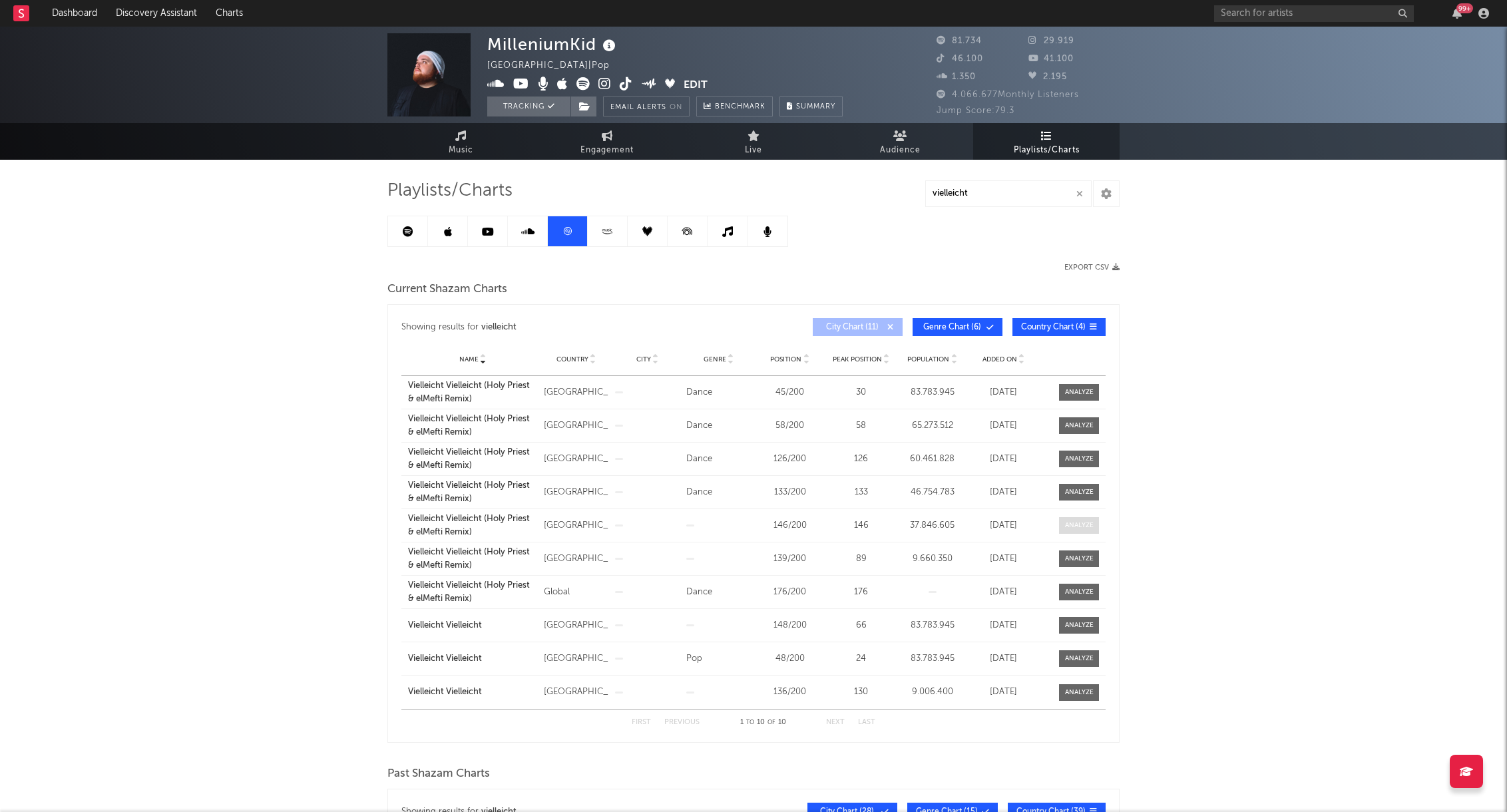
click at [1075, 521] on div at bounding box center [1079, 525] width 29 height 10
select select "3m"
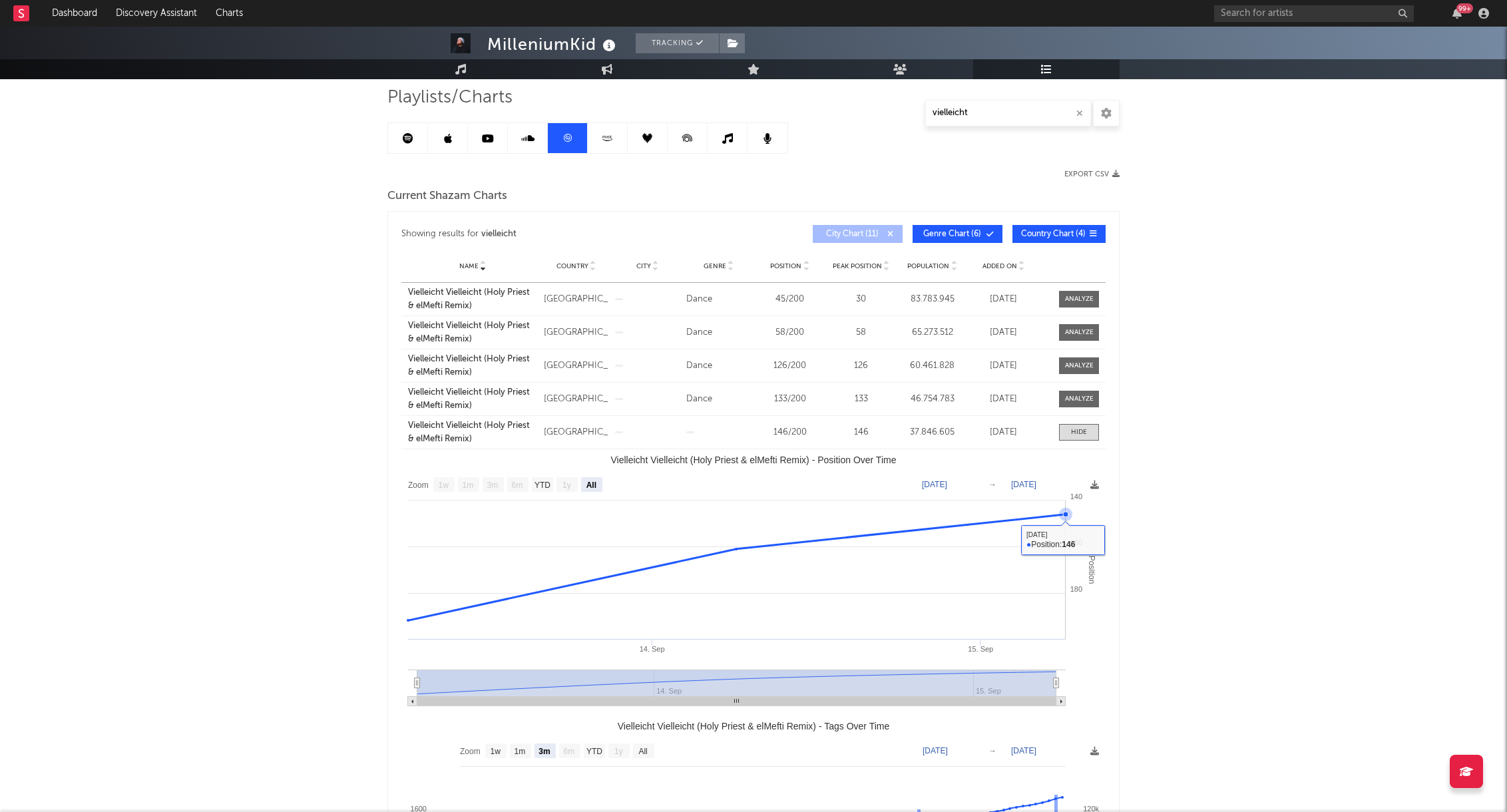
scroll to position [102, 0]
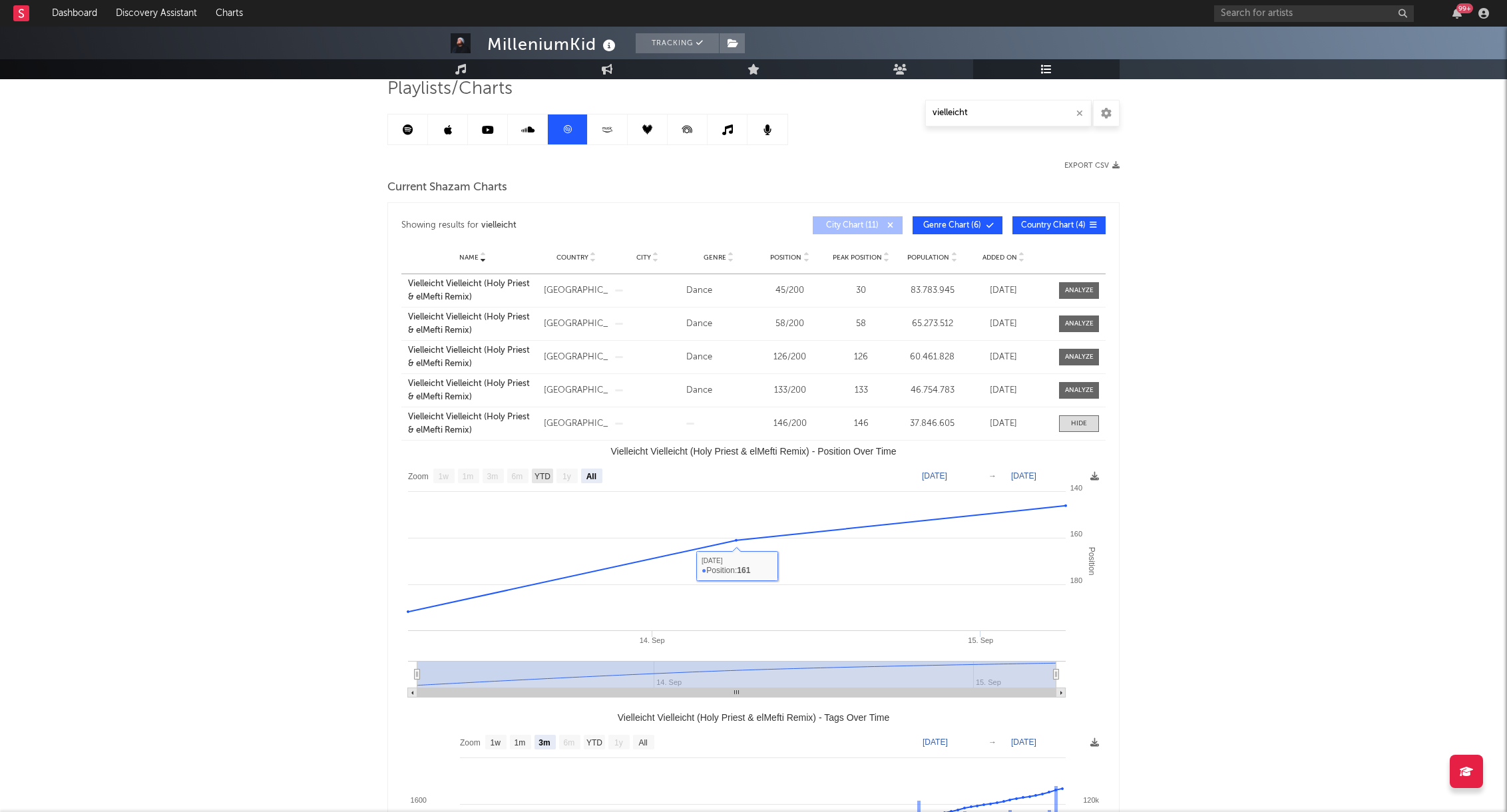
click at [546, 481] on rect "Vielleicht Vielleicht (Holy Priest & elMefti Remix) - Position Over Time" at bounding box center [542, 476] width 21 height 15
select select "YTD"
click at [1067, 417] on span at bounding box center [1079, 424] width 40 height 17
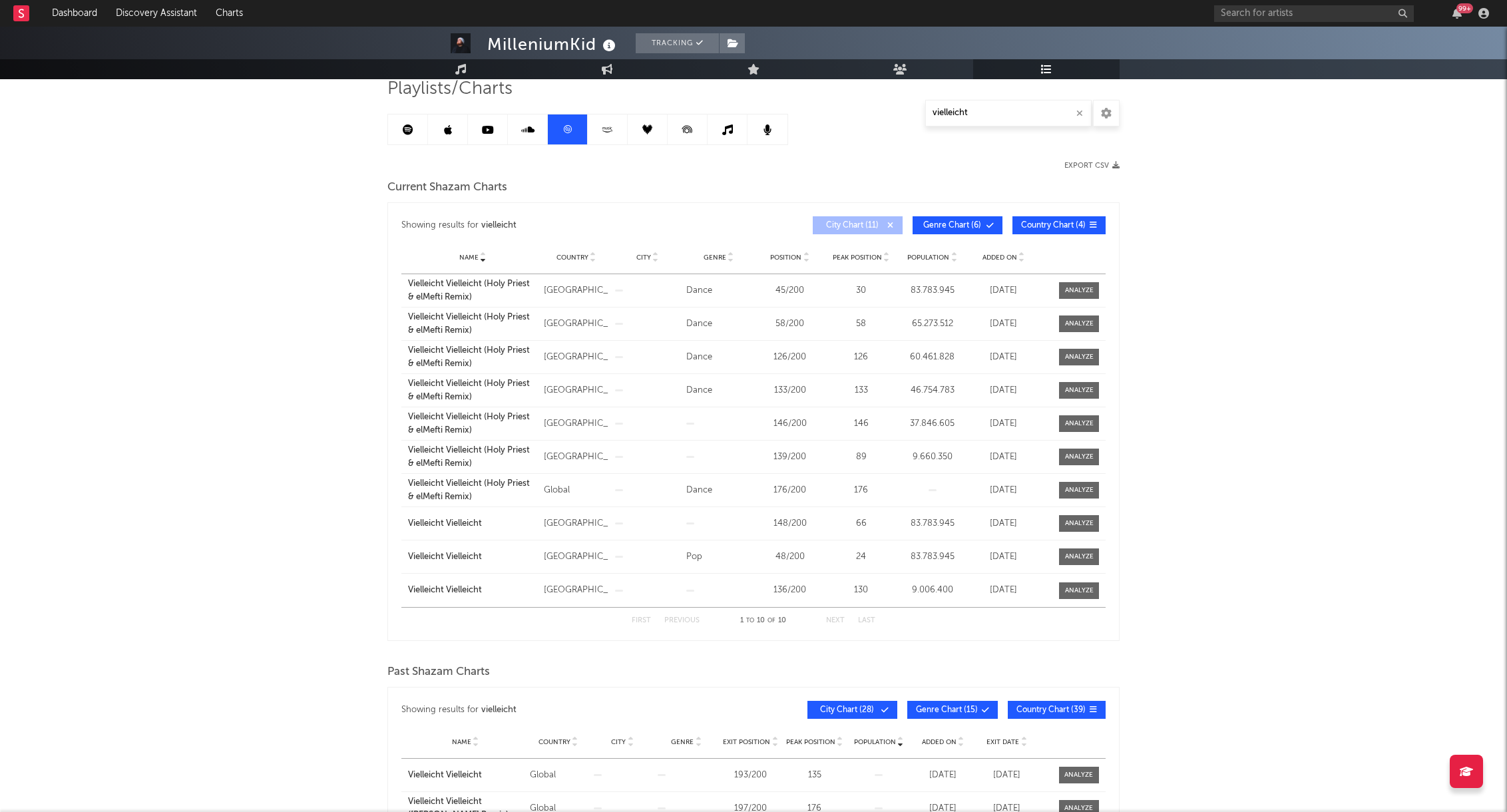
click at [1102, 387] on div at bounding box center [1072, 390] width 66 height 17
click at [1086, 388] on div at bounding box center [1079, 390] width 29 height 10
select select "3m"
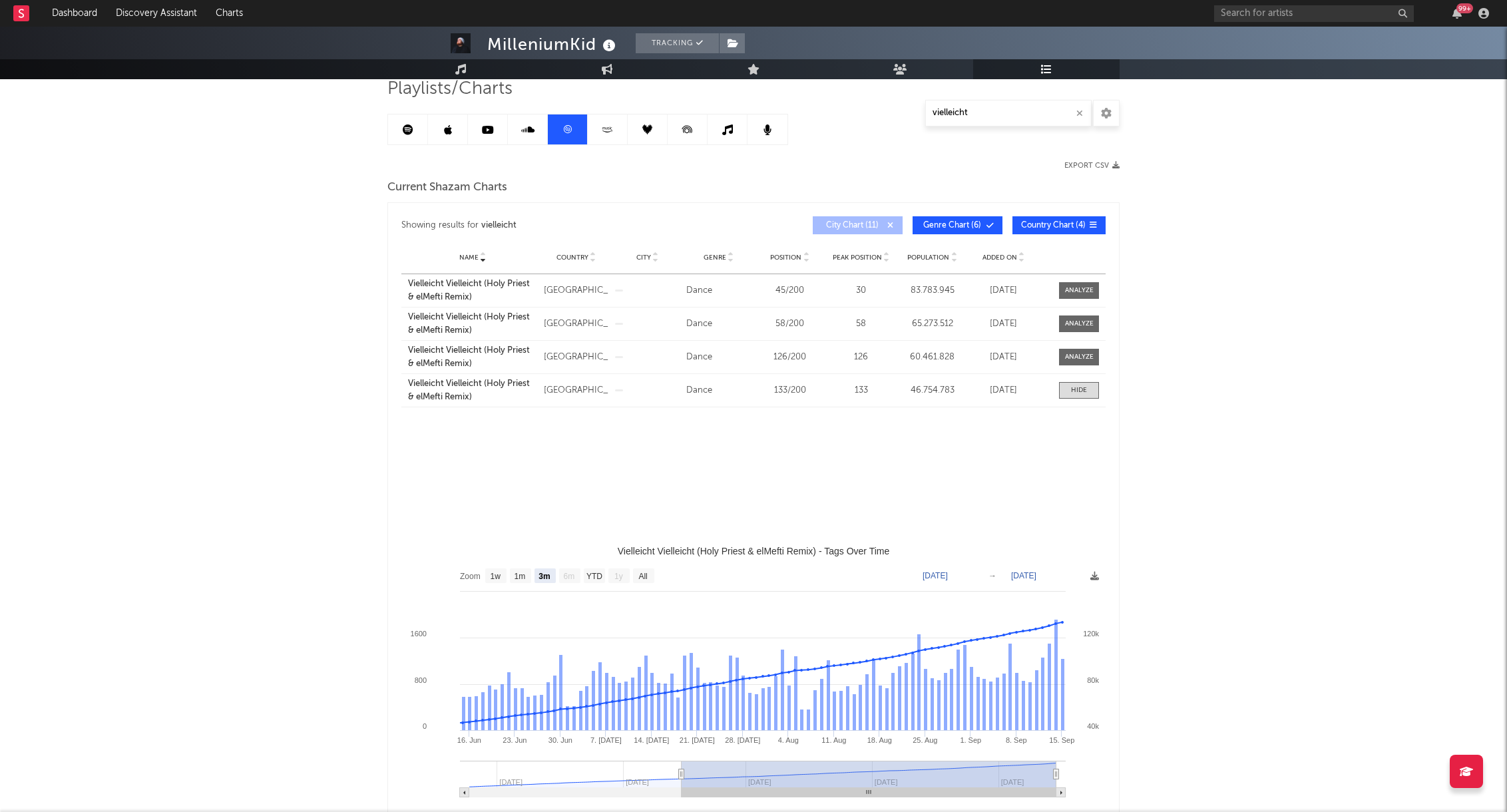
select select "All"
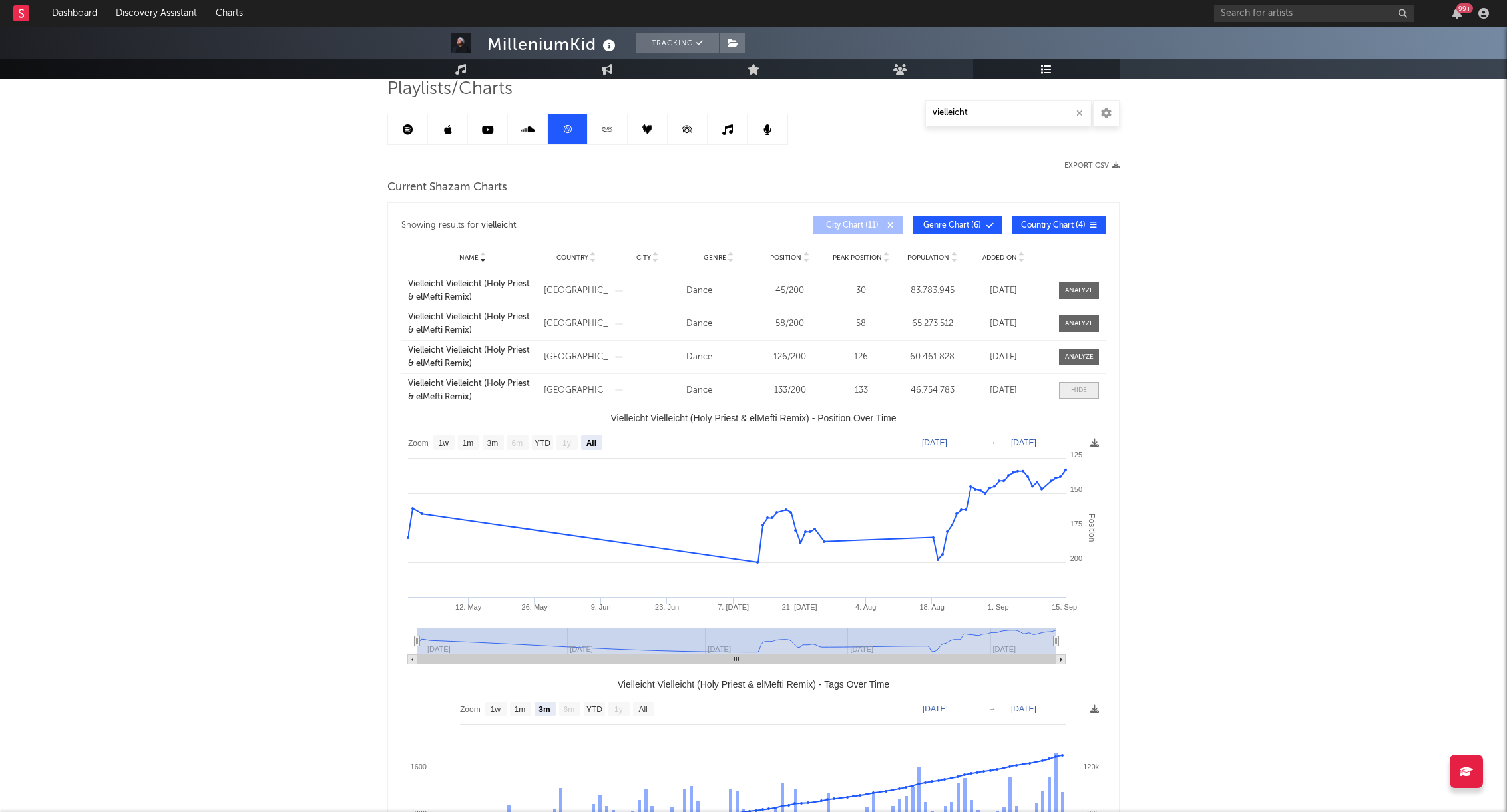
click at [1075, 397] on span at bounding box center [1079, 390] width 40 height 17
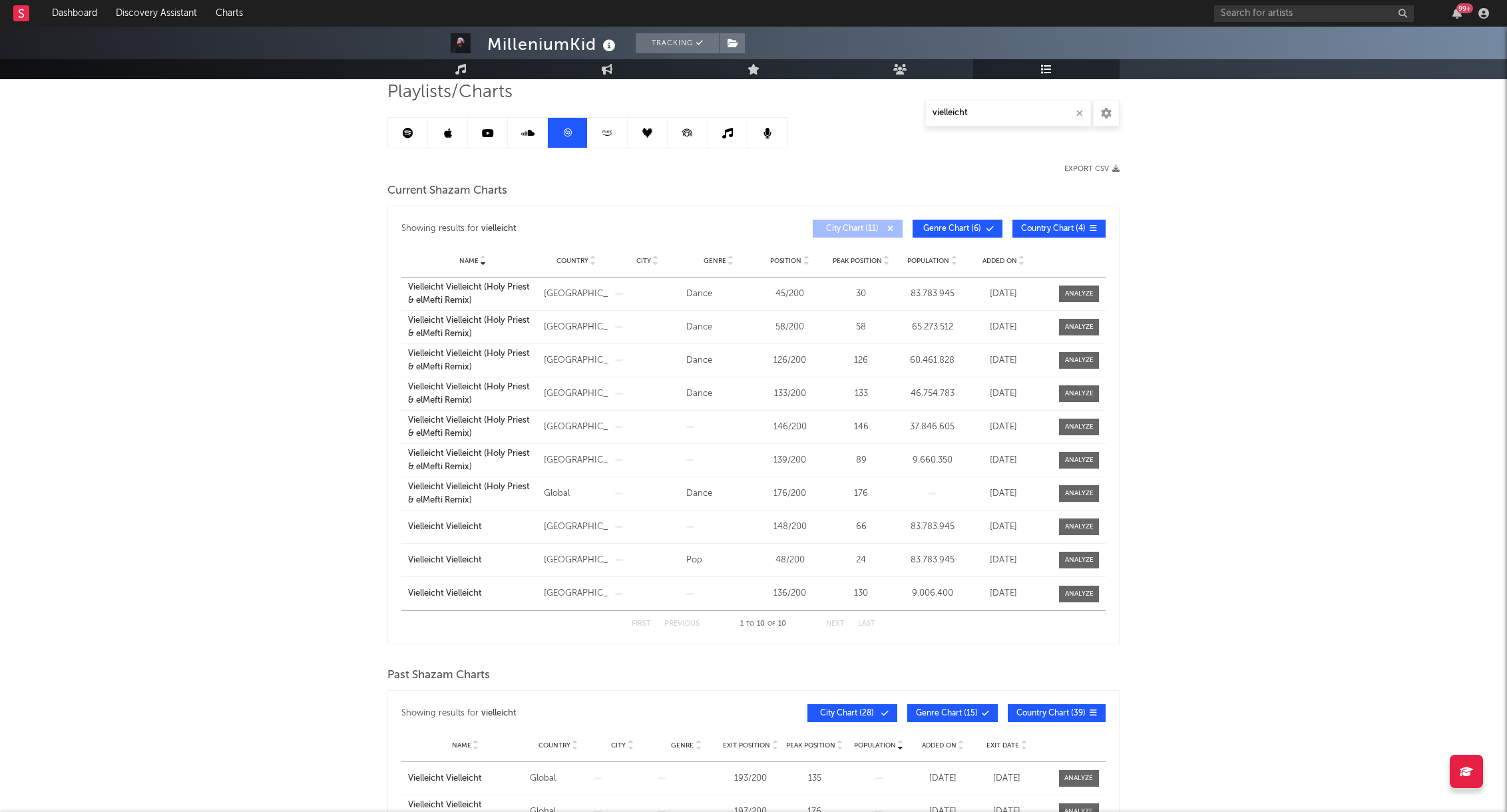
scroll to position [92, 0]
